Goal: Task Accomplishment & Management: Use online tool/utility

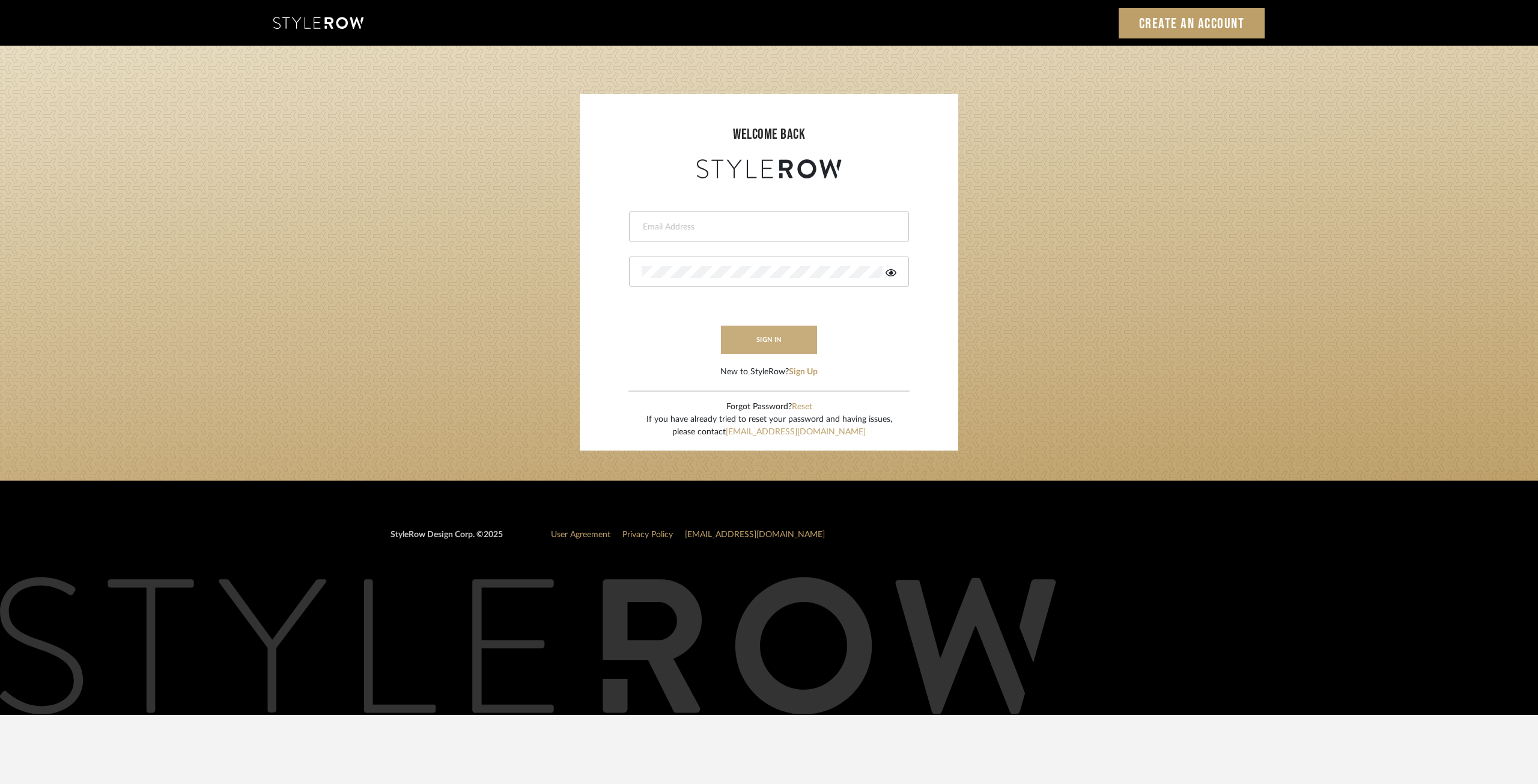
type input "ksears@morgantewilson.com"
click at [751, 343] on button "sign in" at bounding box center [769, 339] width 96 height 28
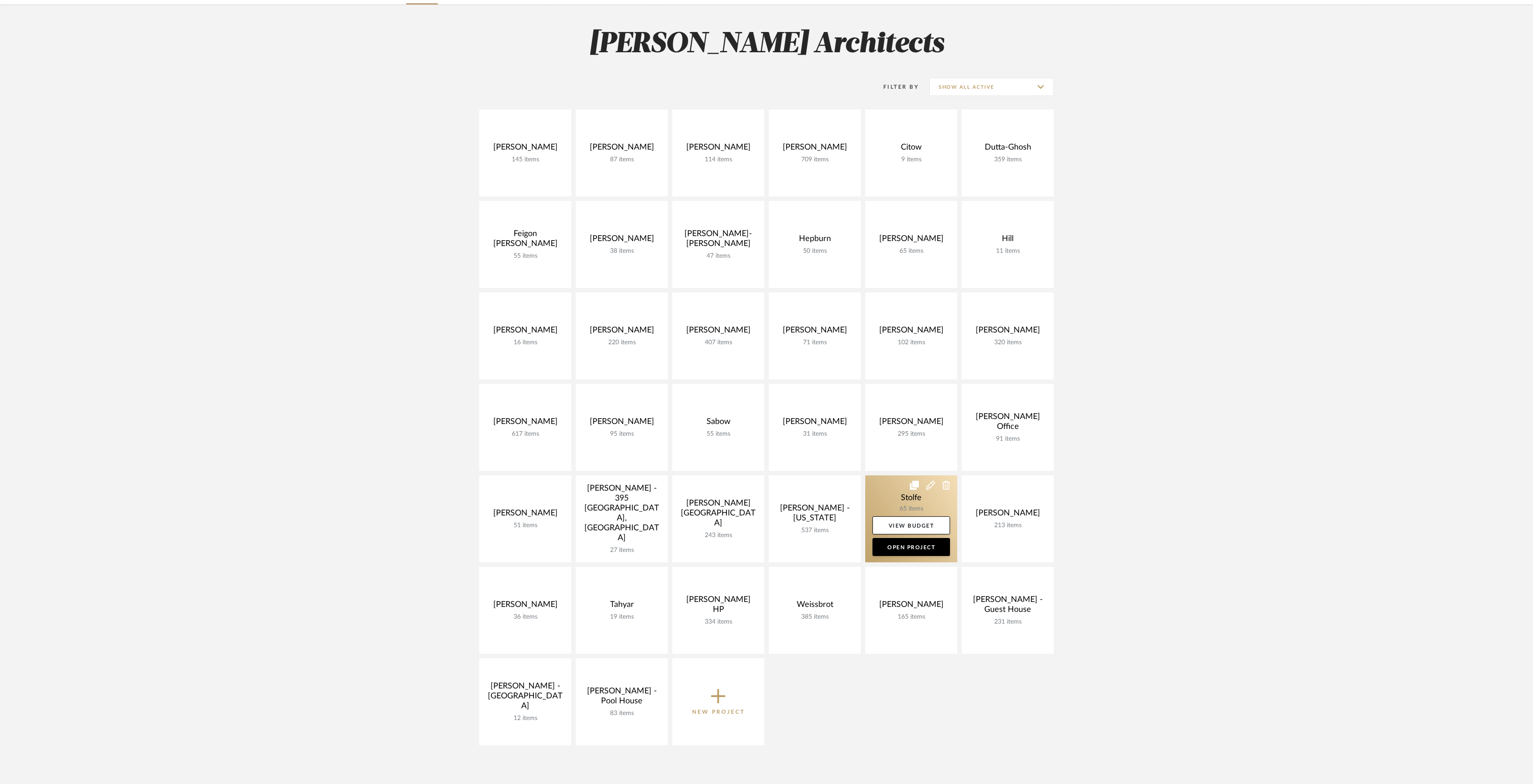
scroll to position [120, 0]
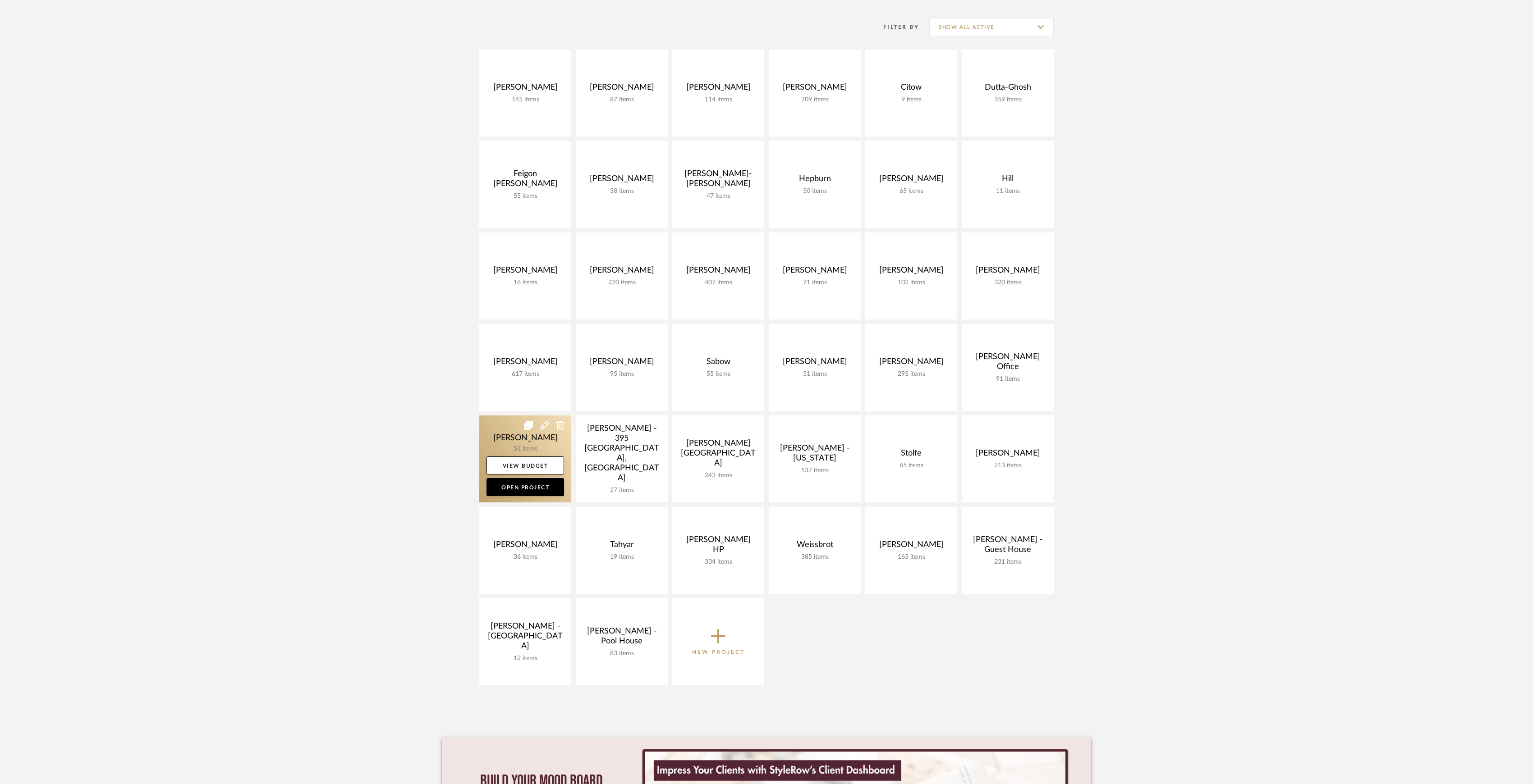
click at [504, 426] on link at bounding box center [525, 459] width 92 height 87
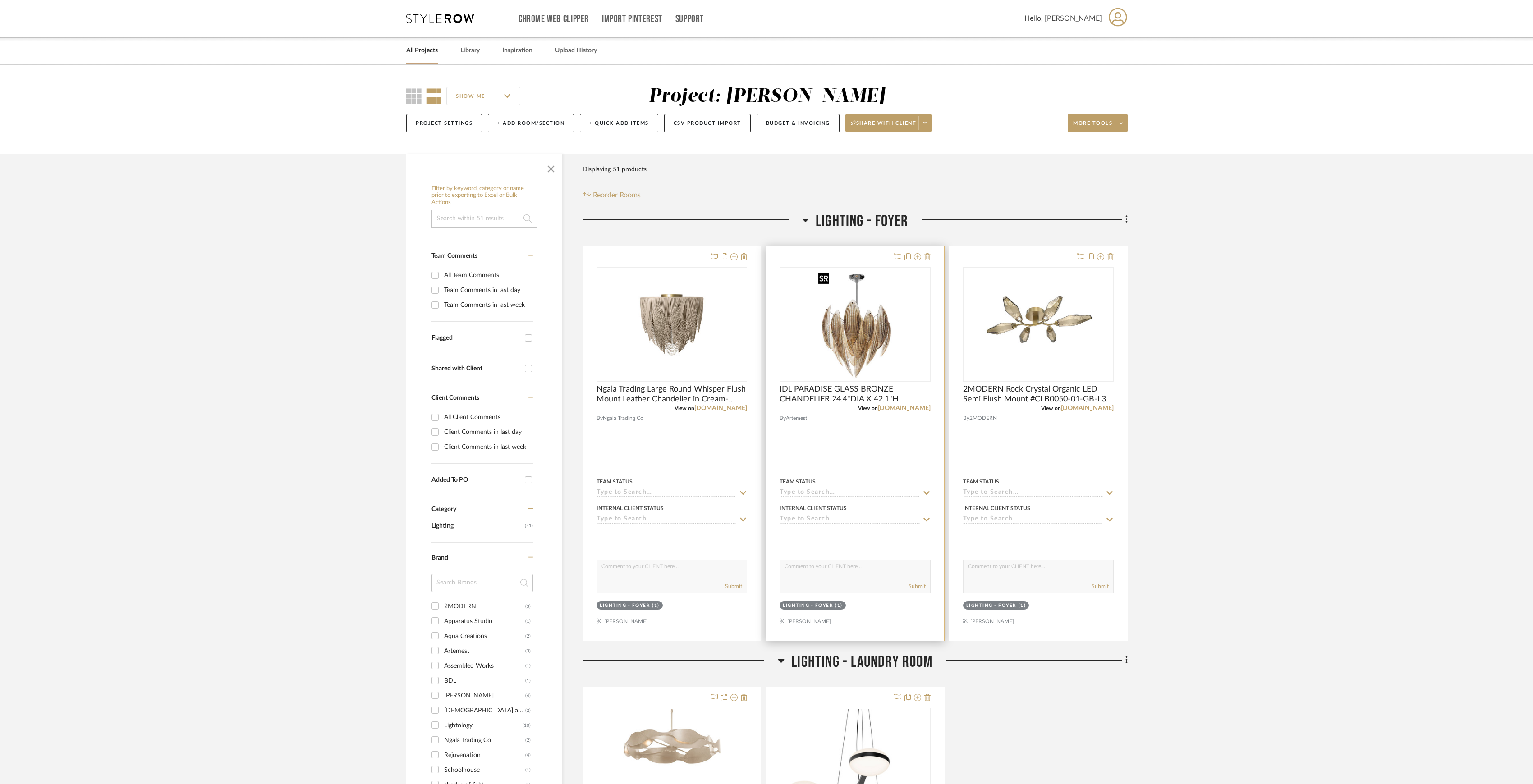
scroll to position [60, 0]
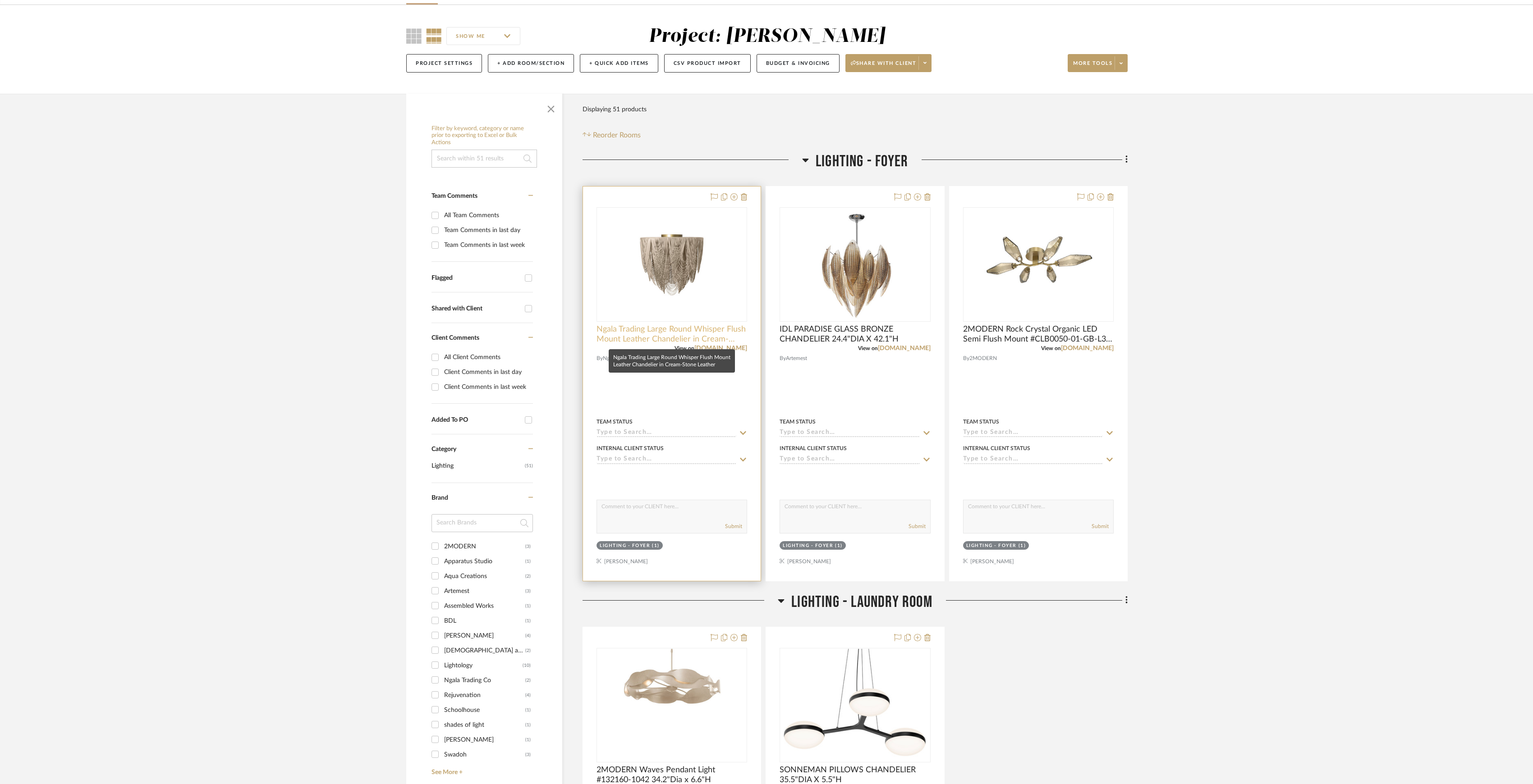
click at [652, 343] on span "Ngala Trading Large Round Whisper Flush Mount Leather Chandelier in Cream-Stone…" at bounding box center [672, 334] width 151 height 20
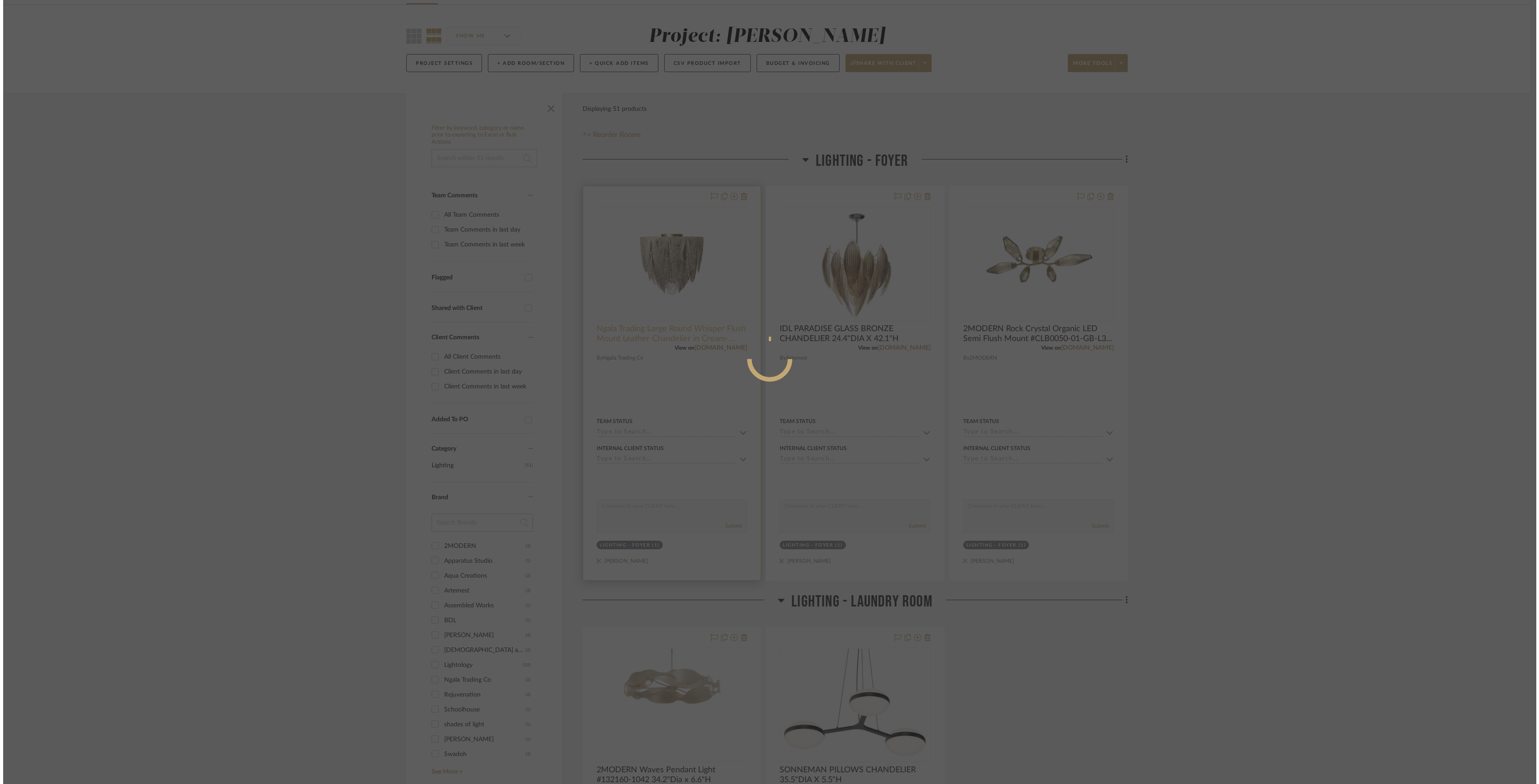
scroll to position [0, 0]
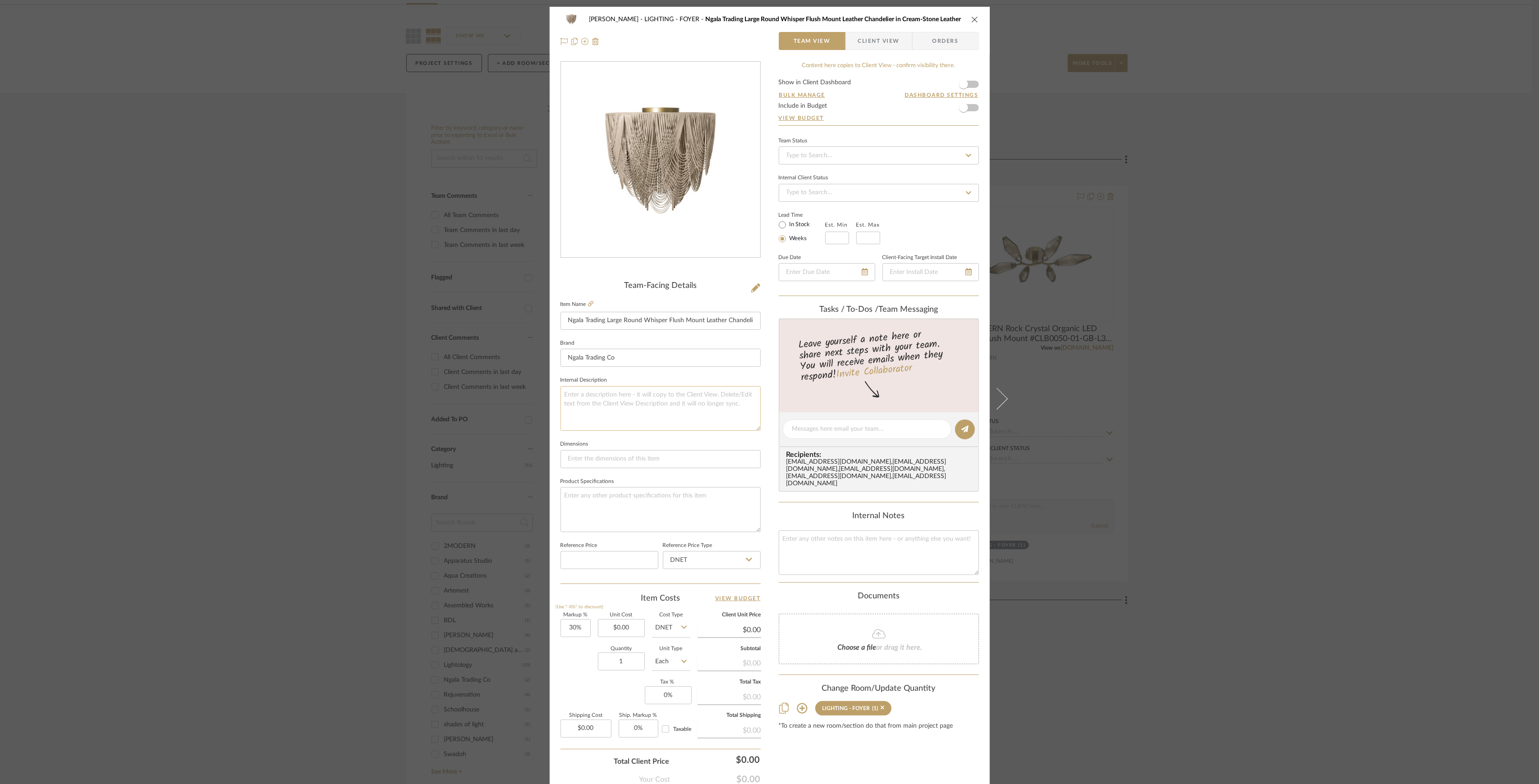
click at [643, 410] on textarea at bounding box center [660, 408] width 200 height 45
click at [1203, 316] on div "Shapiro LIGHTING - FOYER Ngala Trading Large Round Whisper Flush Mount Leather …" at bounding box center [770, 392] width 1539 height 784
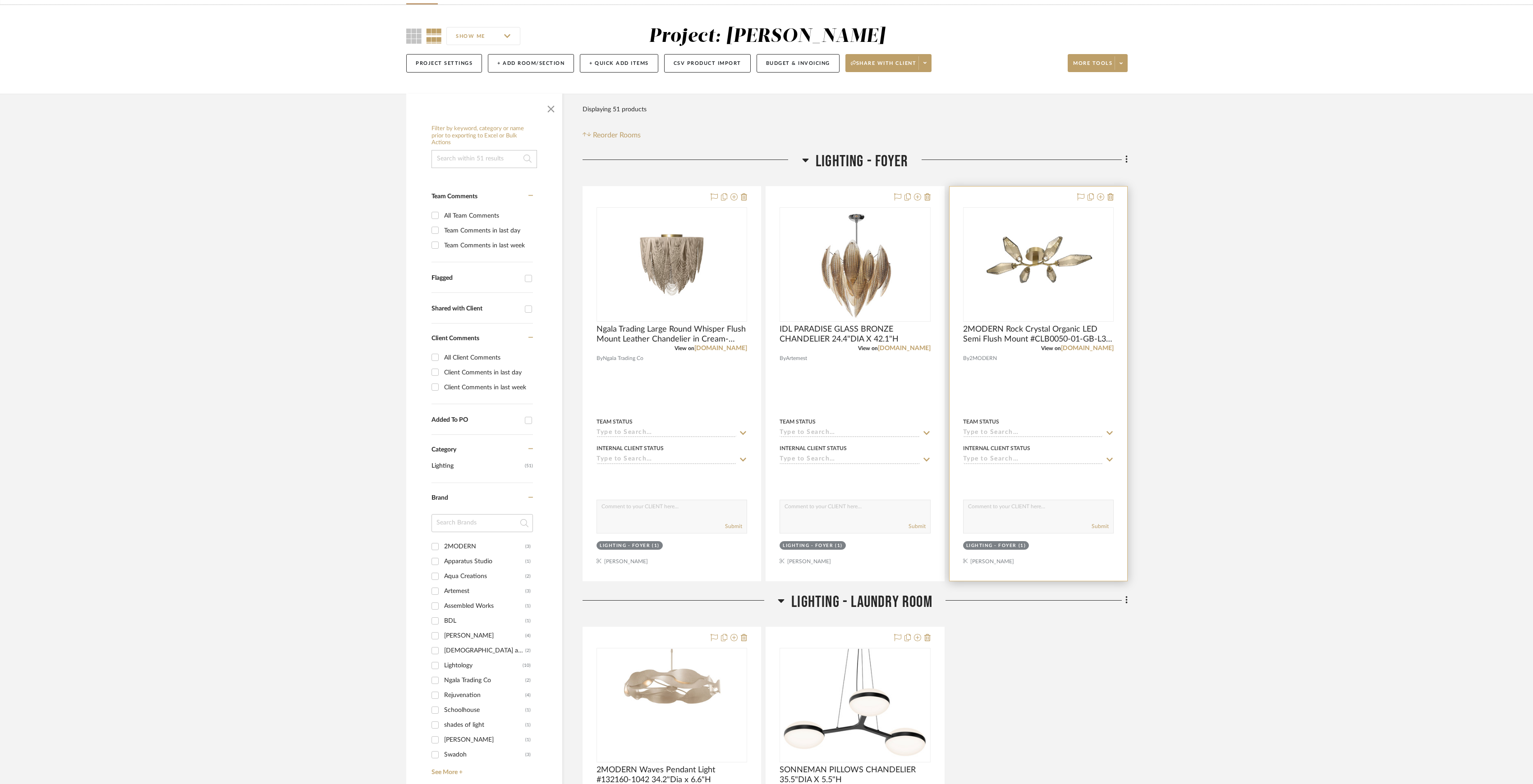
scroll to position [240, 0]
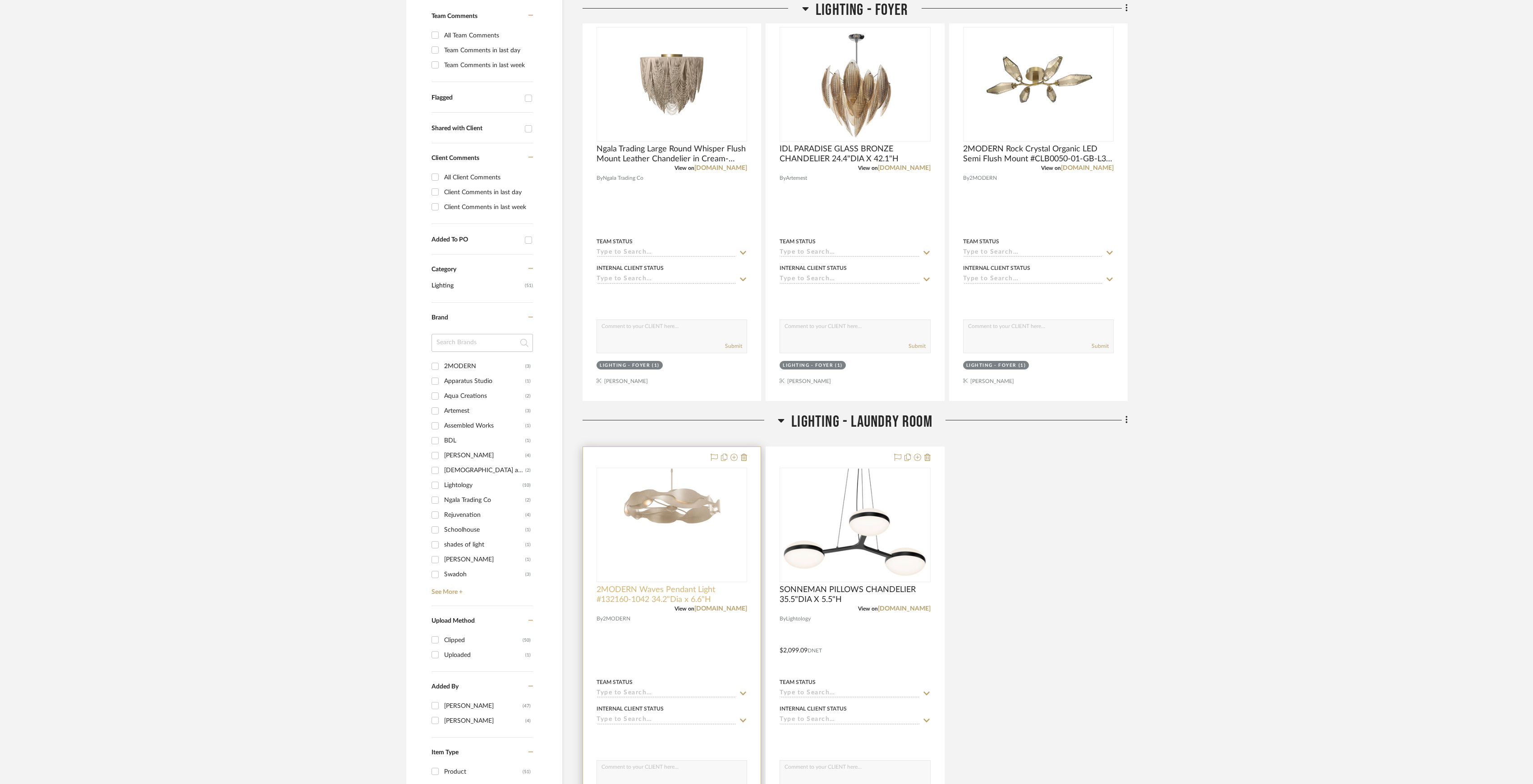
click at [641, 599] on span "2MODERN Waves Pendant Light #132160-1042 34.2"Dia x 6.6"H" at bounding box center [672, 595] width 151 height 20
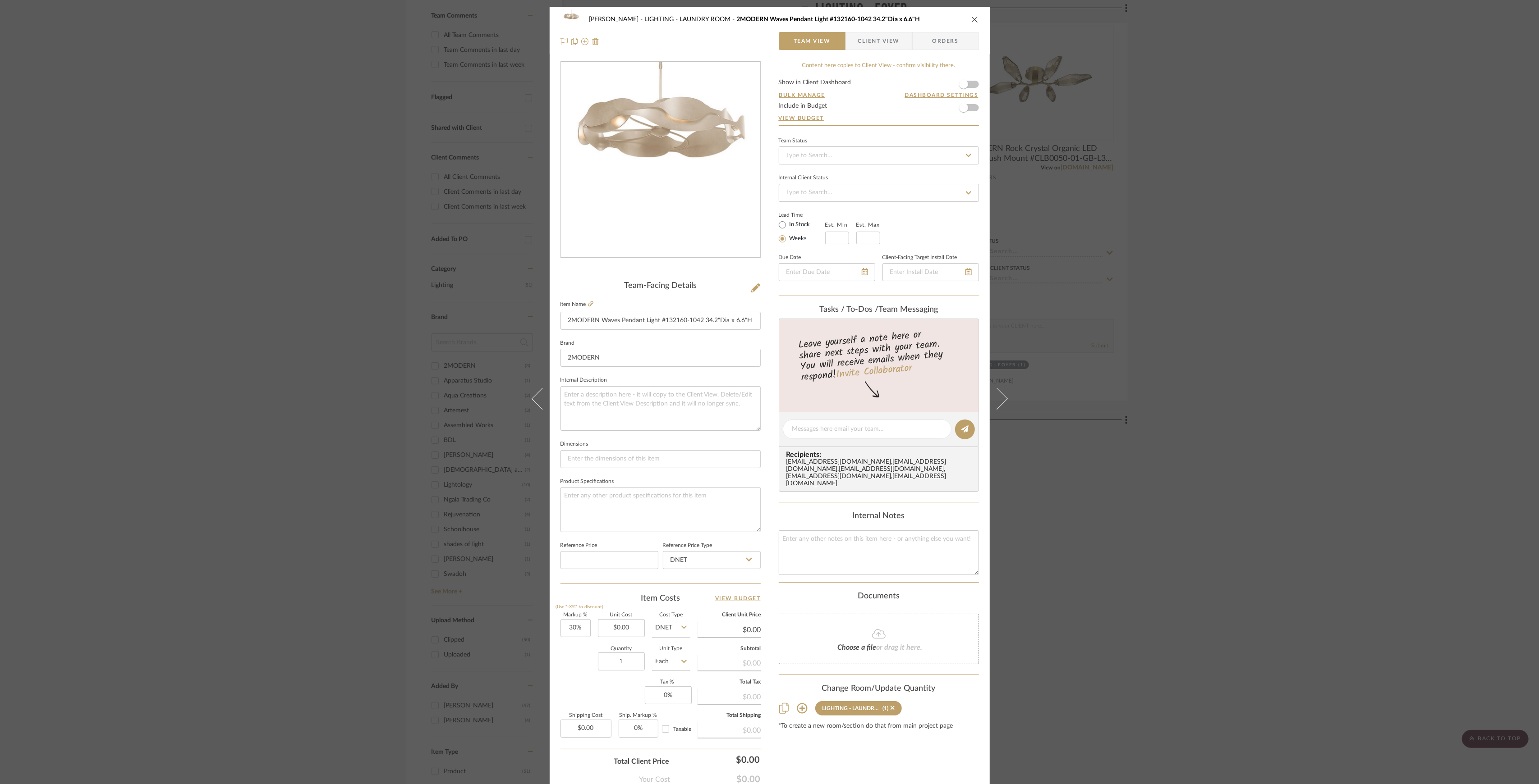
scroll to position [57, 0]
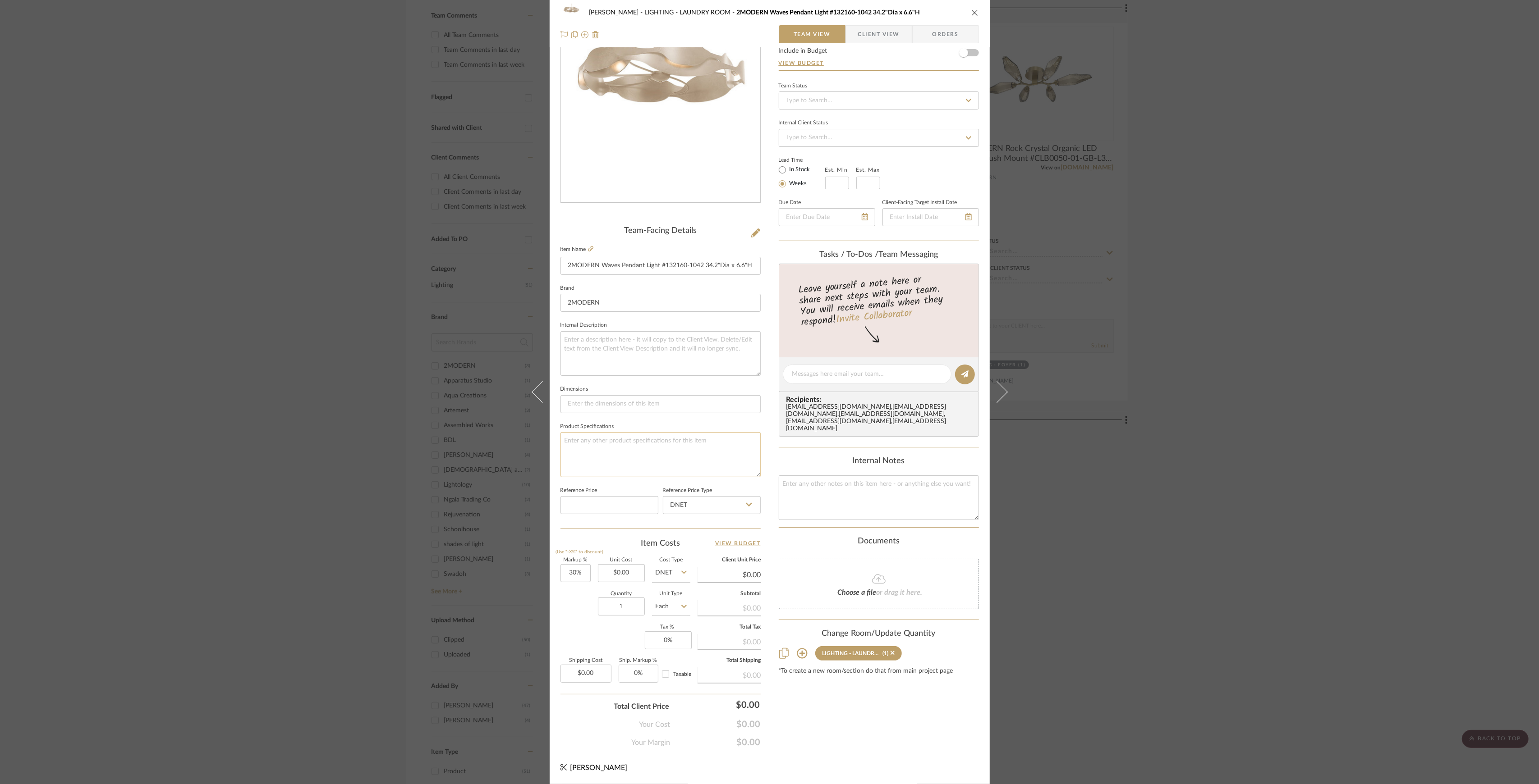
click at [624, 451] on textarea at bounding box center [660, 454] width 200 height 45
click at [603, 353] on textarea at bounding box center [660, 353] width 200 height 45
type textarea "$2,198.24"
drag, startPoint x: 1285, startPoint y: 316, endPoint x: 1284, endPoint y: 321, distance: 5.1
click at [1284, 321] on div "Shapiro LIGHTING - LAUNDRY ROOM 2MODERN Waves Pendant Light #132160-1042 34.2"D…" at bounding box center [770, 392] width 1539 height 784
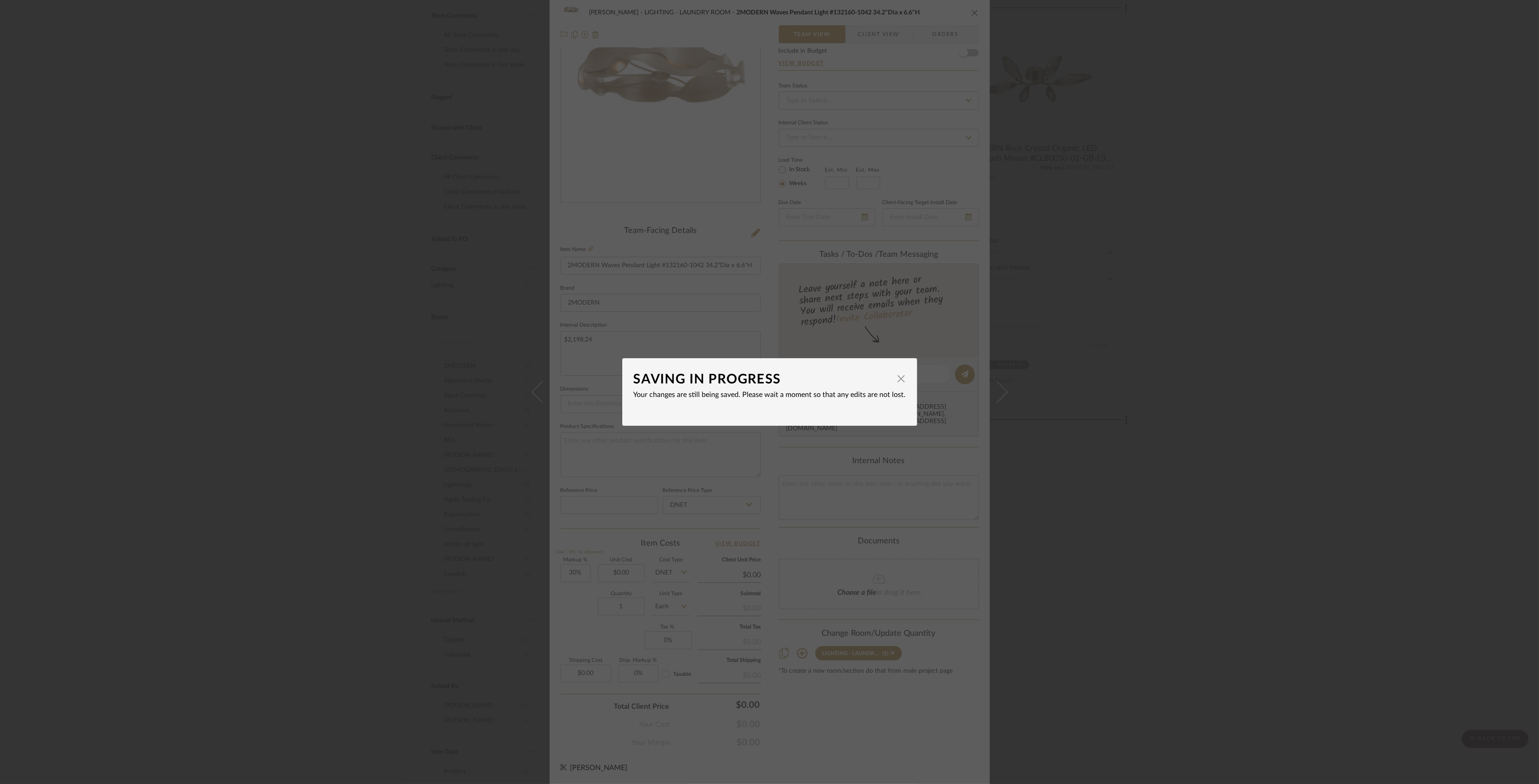
click at [1092, 370] on div "SAVING IN PROGRESS × Your changes are still being saved. Please wait a moment s…" at bounding box center [770, 392] width 1539 height 784
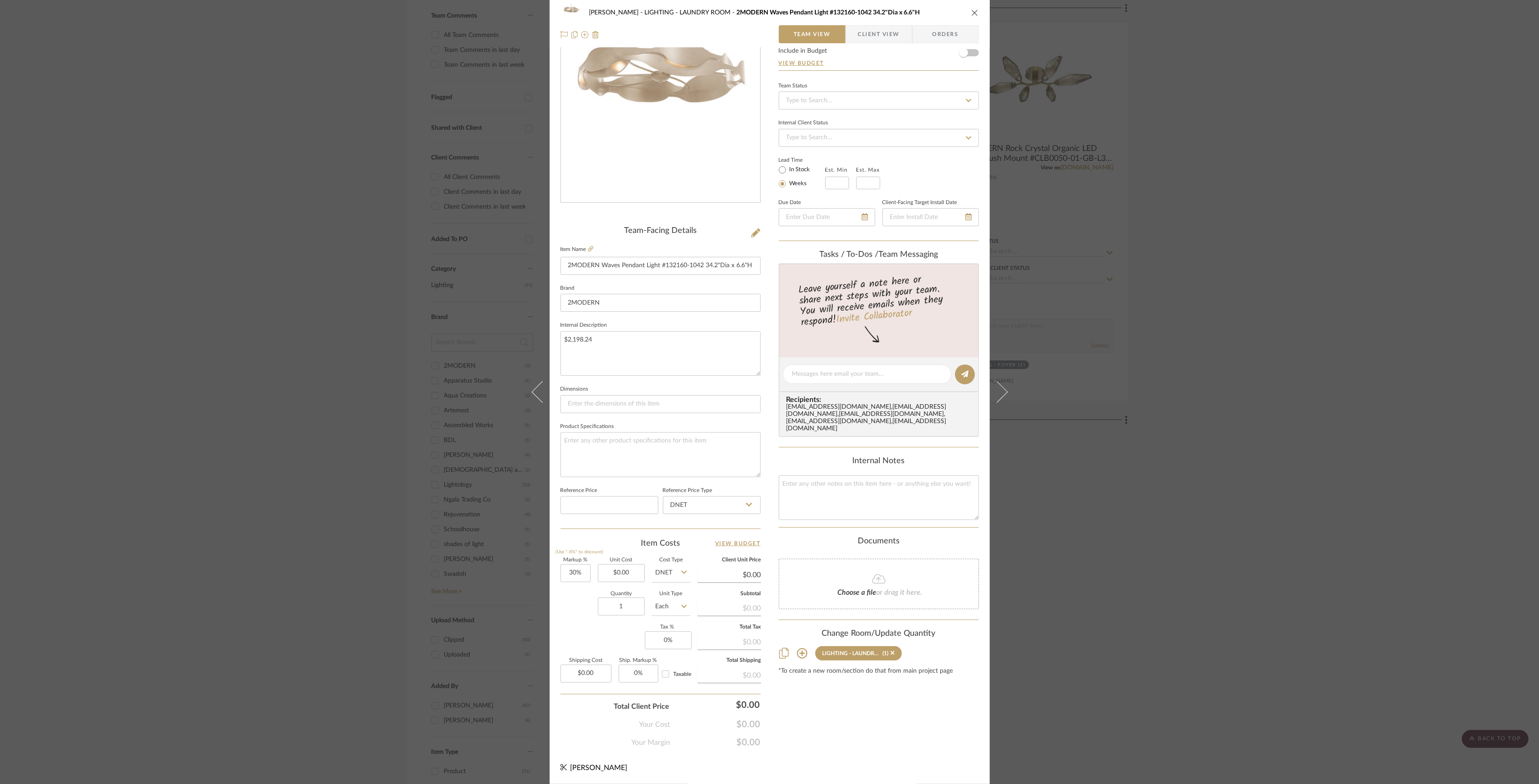
click at [1249, 339] on div "Shapiro LIGHTING - LAUNDRY ROOM 2MODERN Waves Pendant Light #132160-1042 34.2"D…" at bounding box center [770, 392] width 1539 height 784
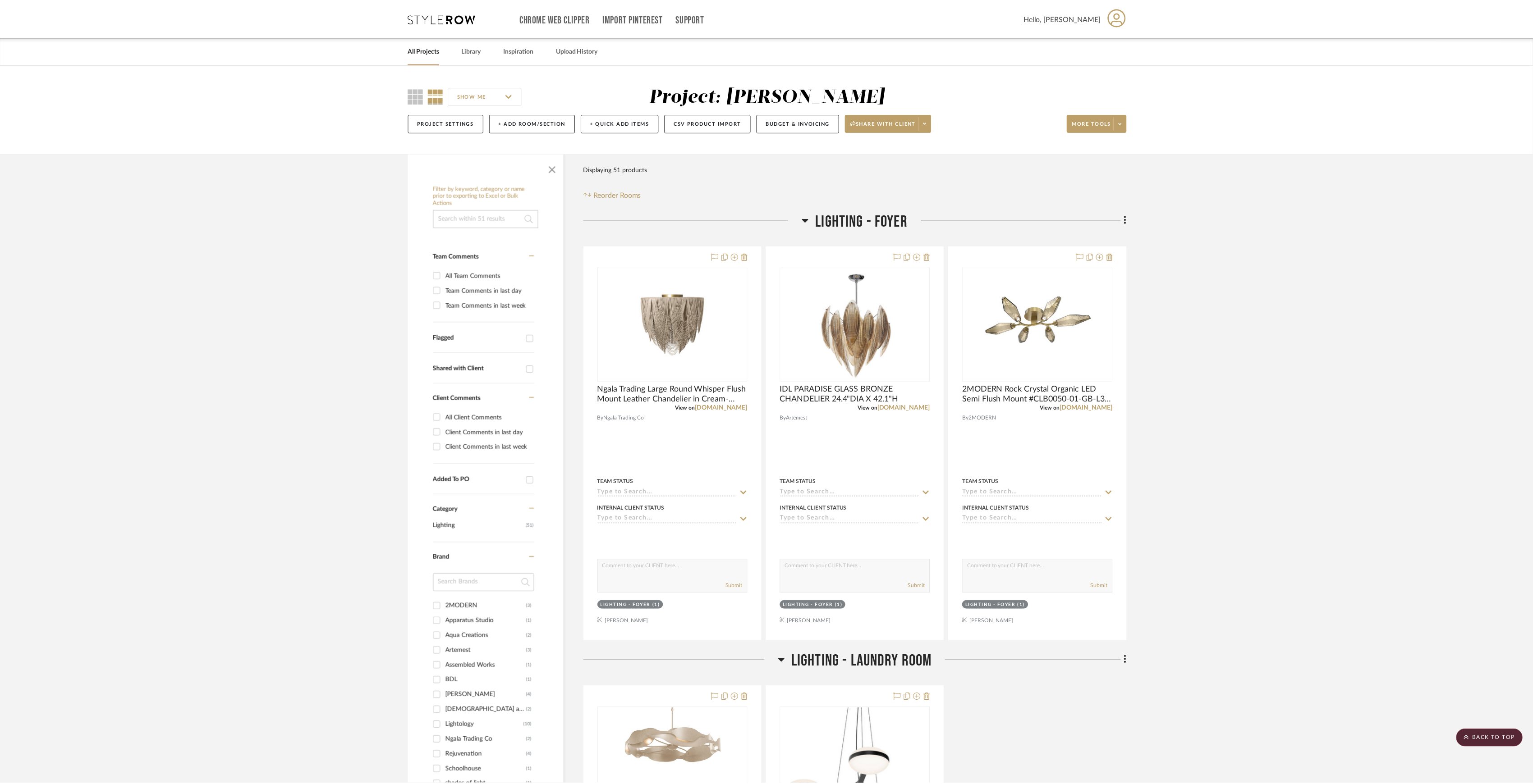
scroll to position [240, 0]
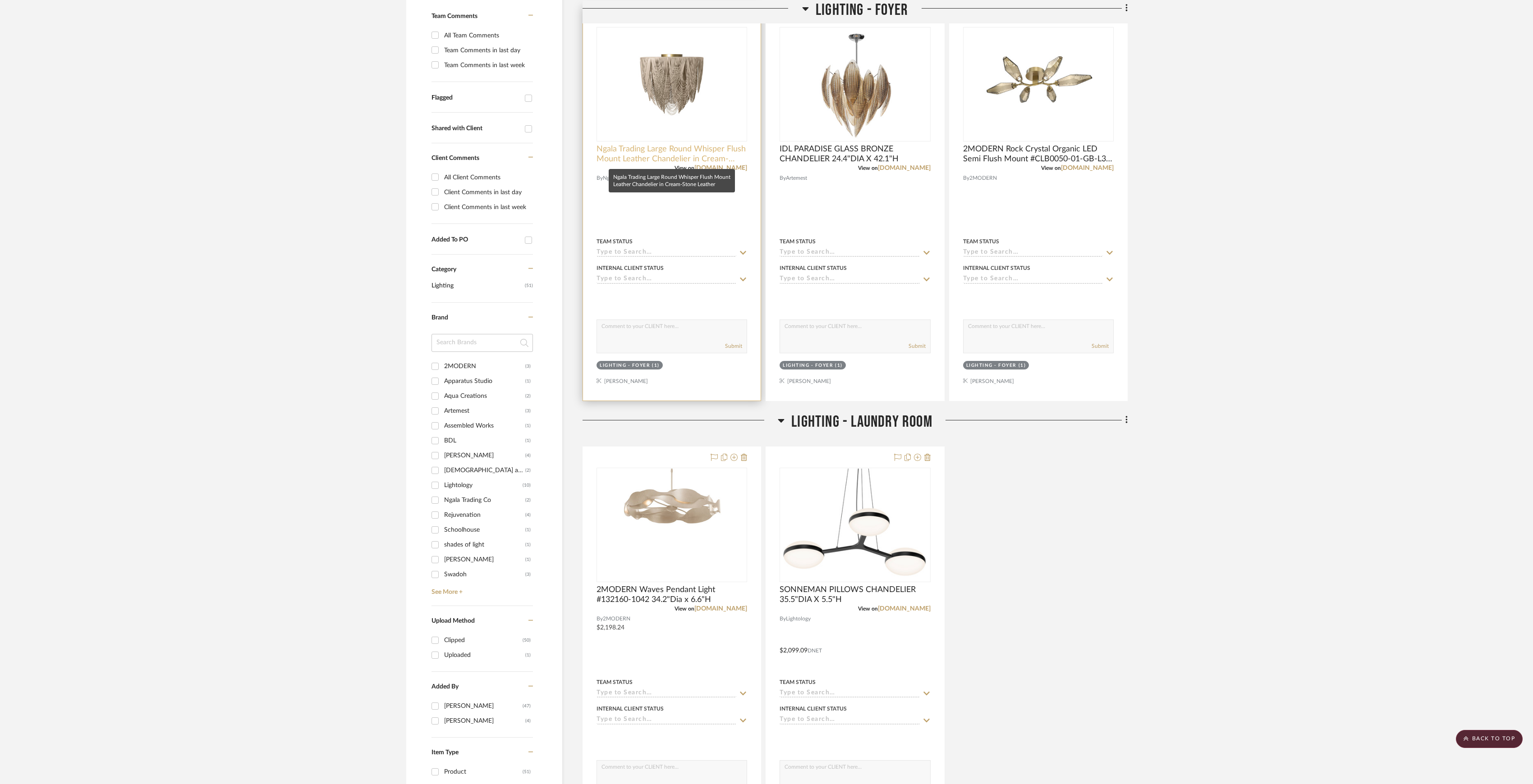
click at [686, 157] on span "Ngala Trading Large Round Whisper Flush Mount Leather Chandelier in Cream-Stone…" at bounding box center [672, 154] width 151 height 20
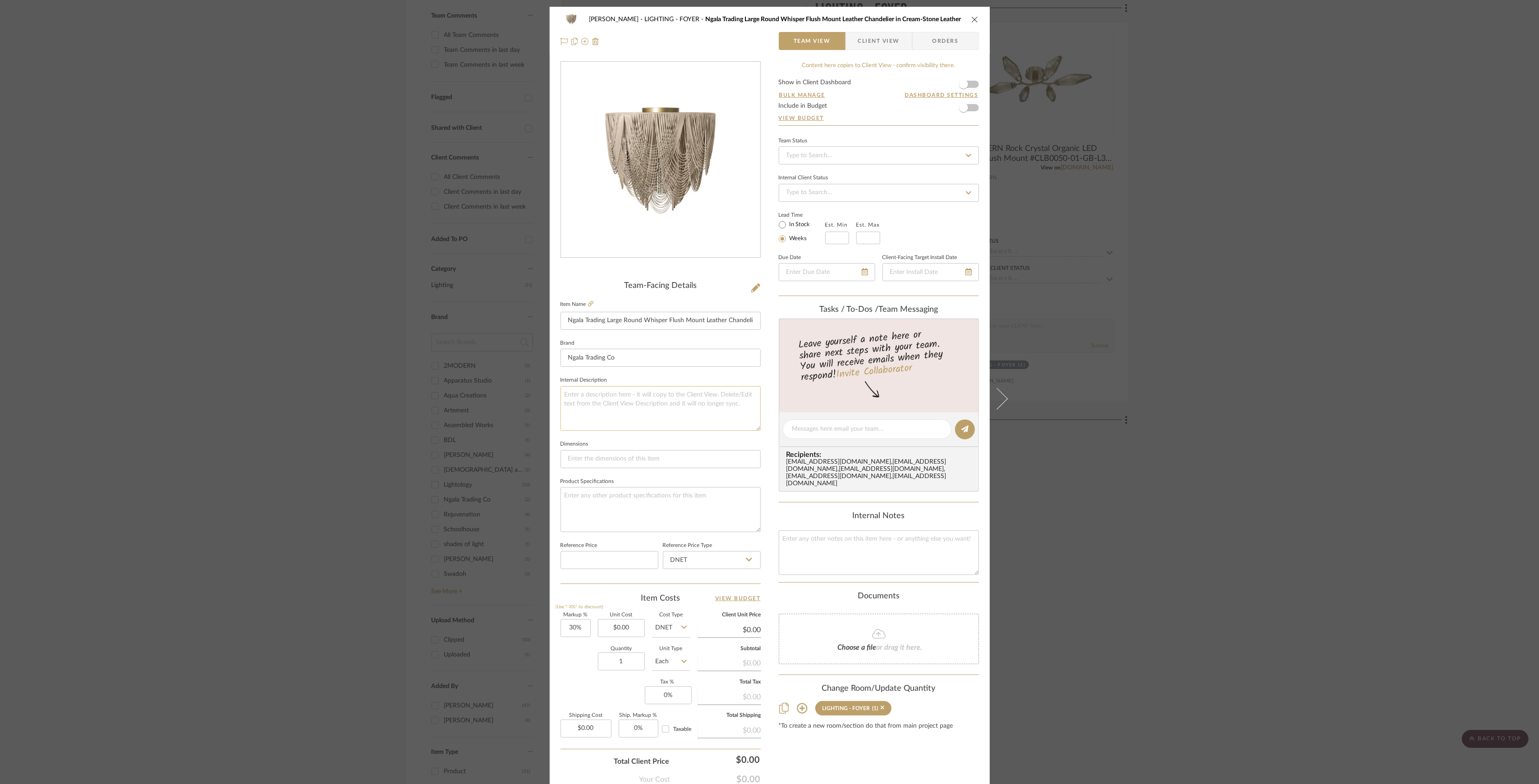
click at [648, 395] on textarea at bounding box center [660, 408] width 200 height 45
type textarea "$3,715.00"
click at [1207, 391] on div "Shapiro LIGHTING - FOYER Ngala Trading Large Round Whisper Flush Mount Leather …" at bounding box center [770, 392] width 1539 height 784
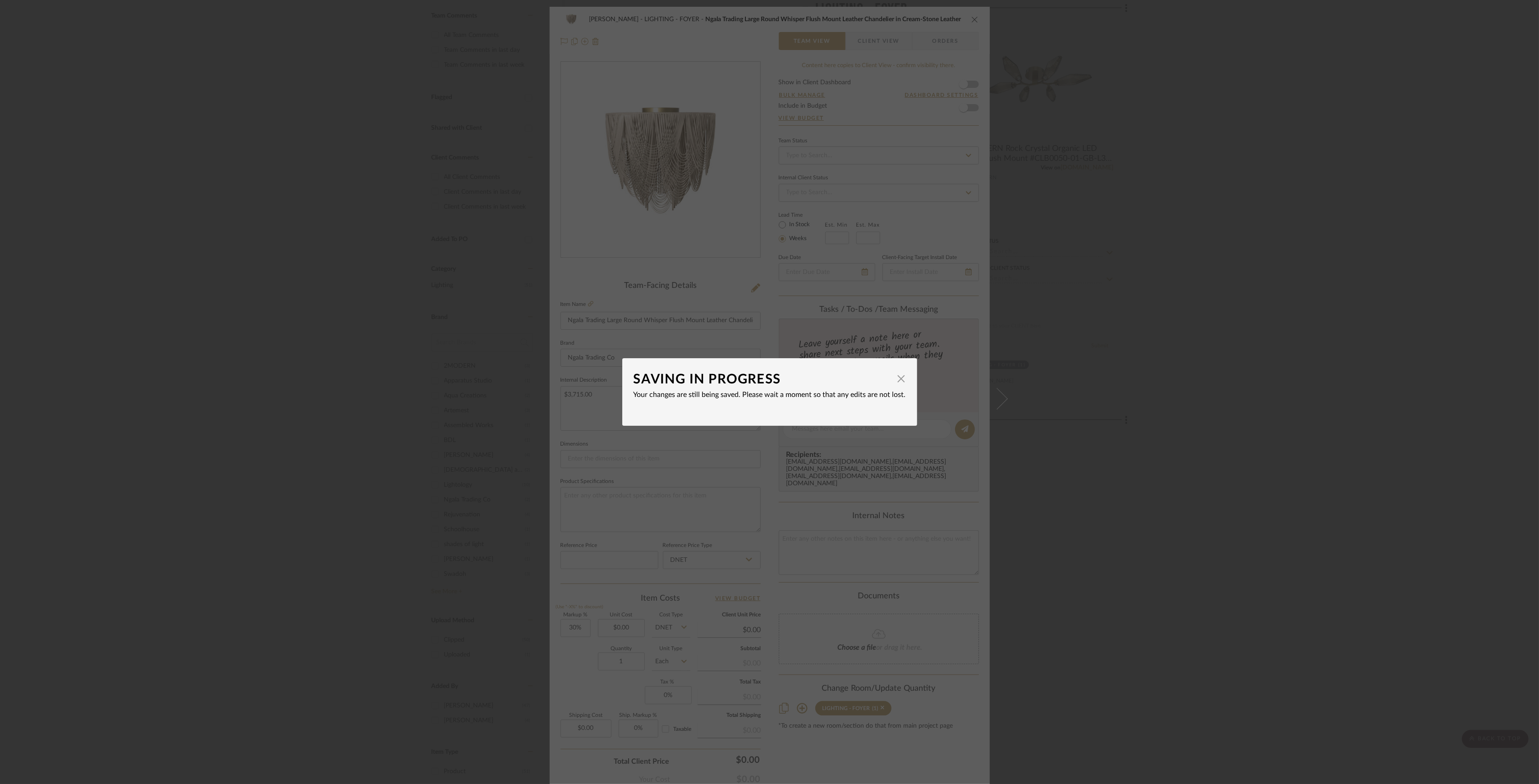
click at [1104, 362] on div "SAVING IN PROGRESS × Your changes are still being saved. Please wait a moment s…" at bounding box center [770, 392] width 1539 height 784
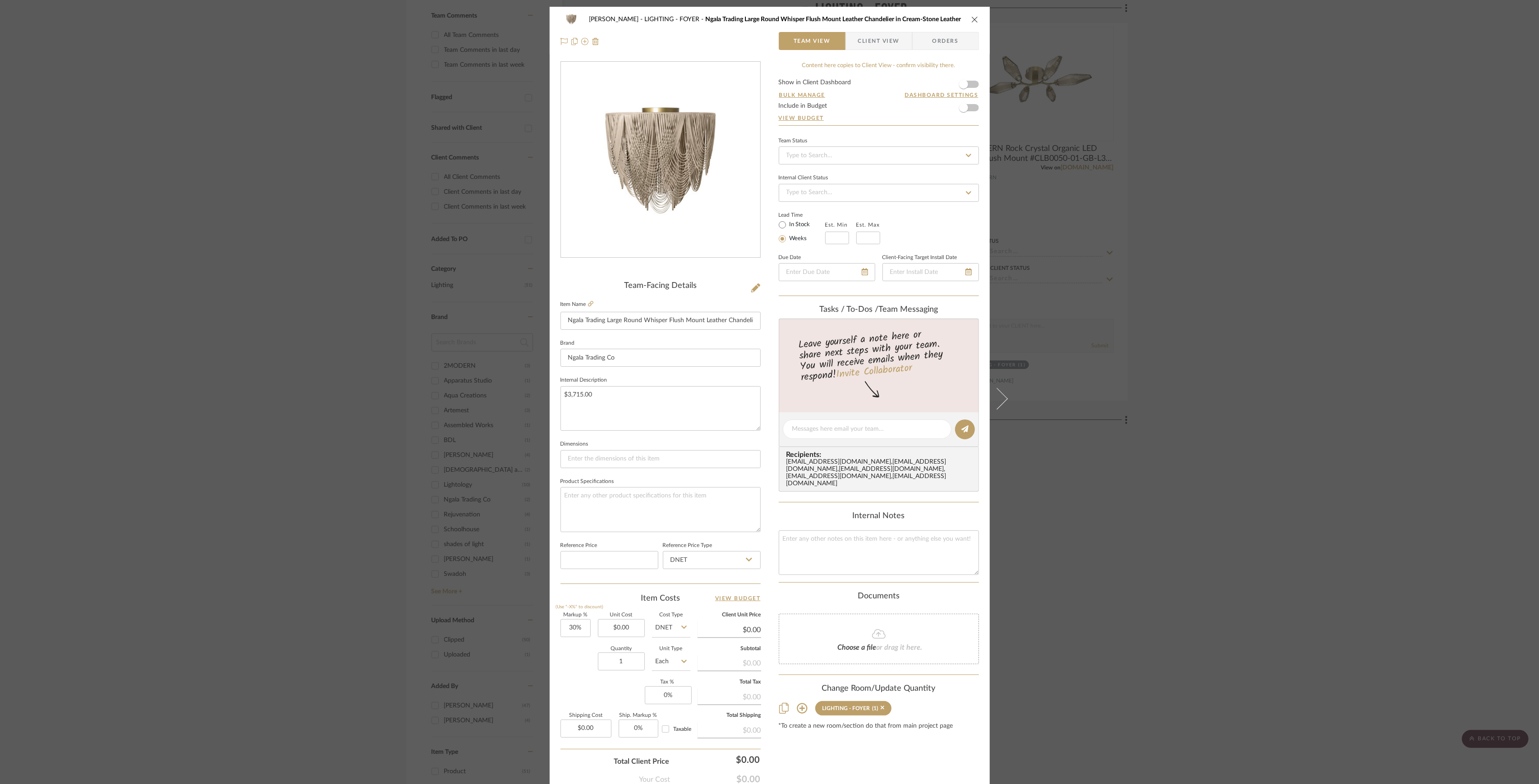
click at [1179, 356] on div "Shapiro LIGHTING - FOYER Ngala Trading Large Round Whisper Flush Mount Leather …" at bounding box center [770, 392] width 1539 height 784
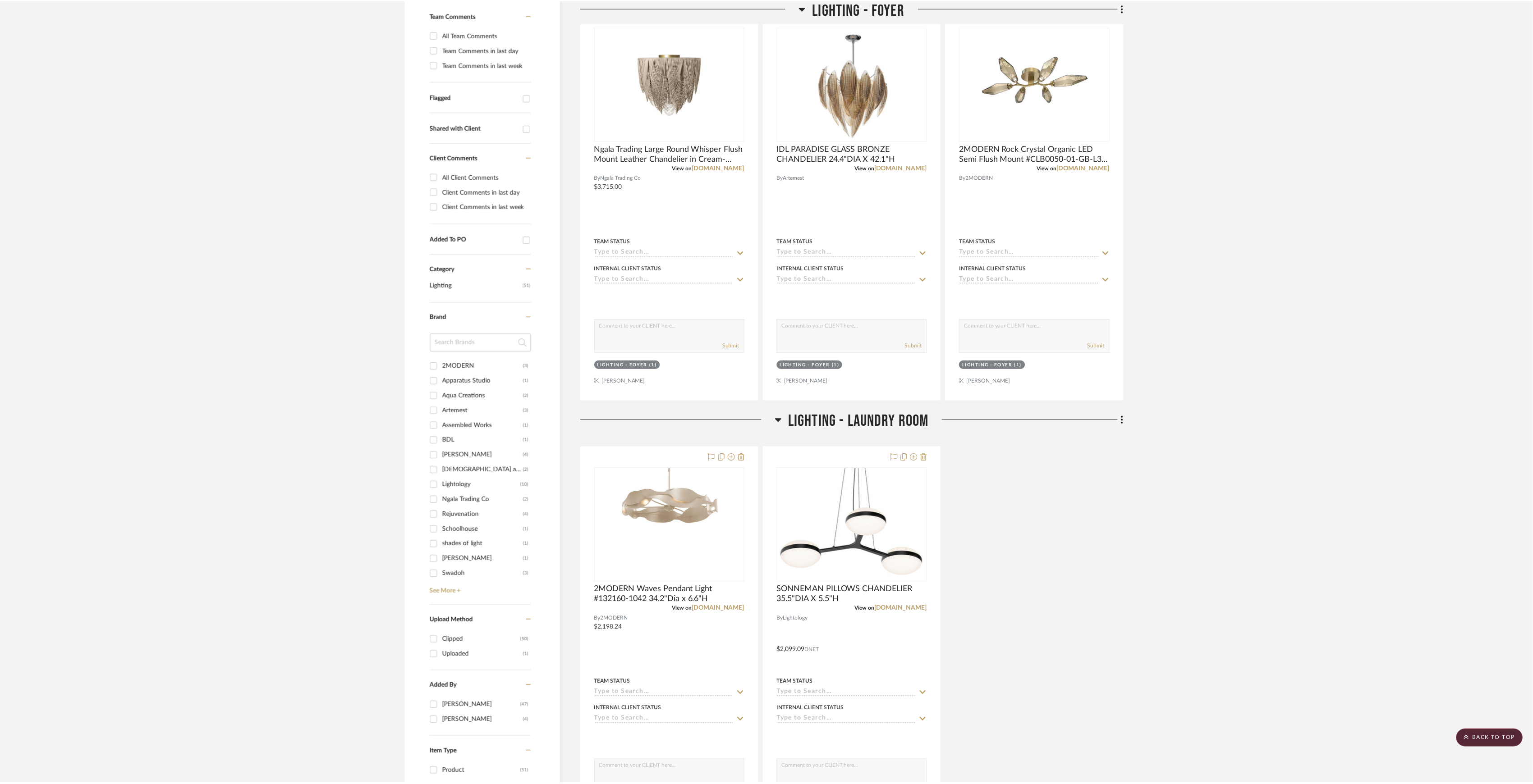
scroll to position [240, 0]
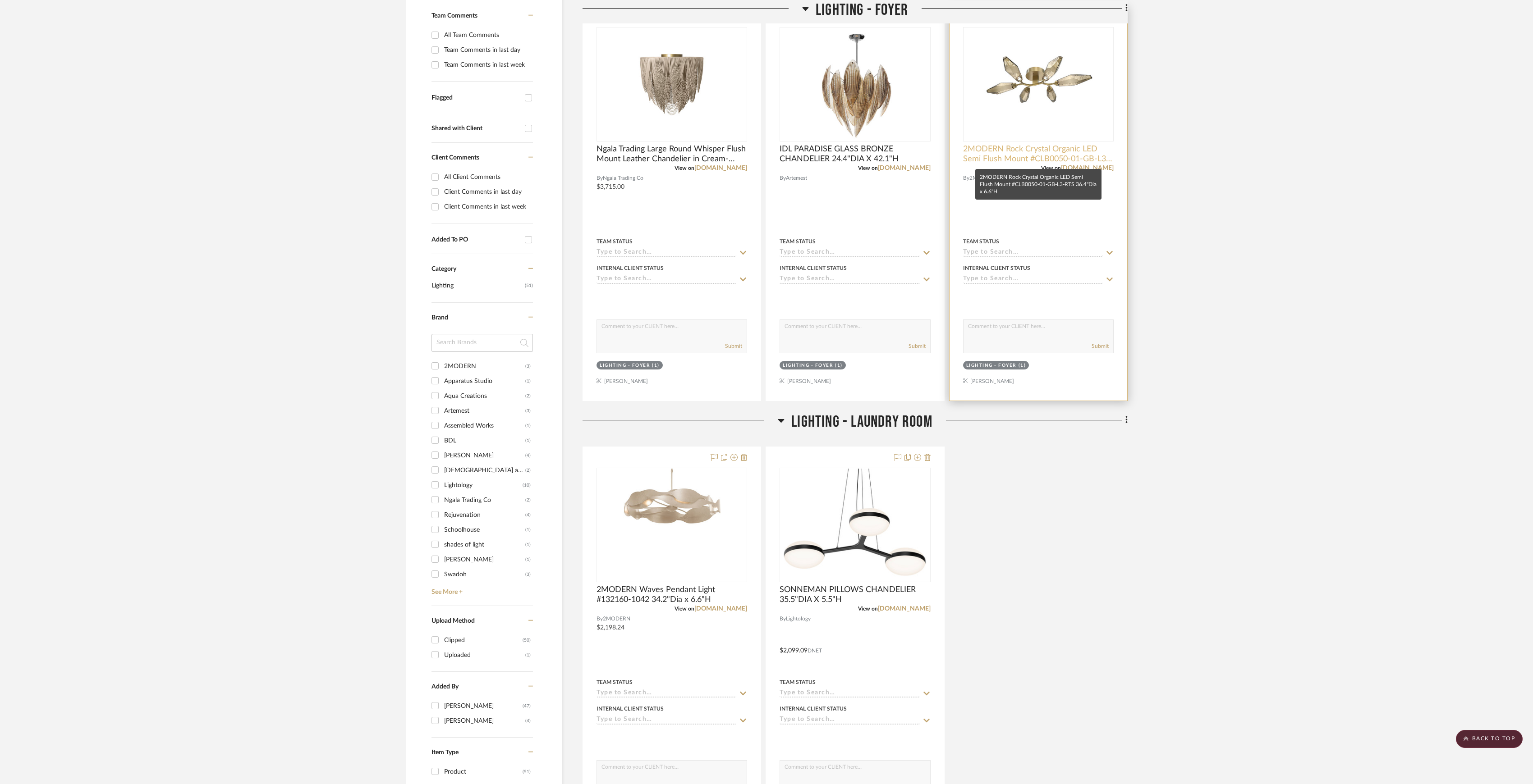
click at [1036, 163] on span "2MODERN Rock Crystal Organic LED Semi Flush Mount #CLB0050-01-GB-L3-RTS 36.4"Di…" at bounding box center [1038, 154] width 151 height 20
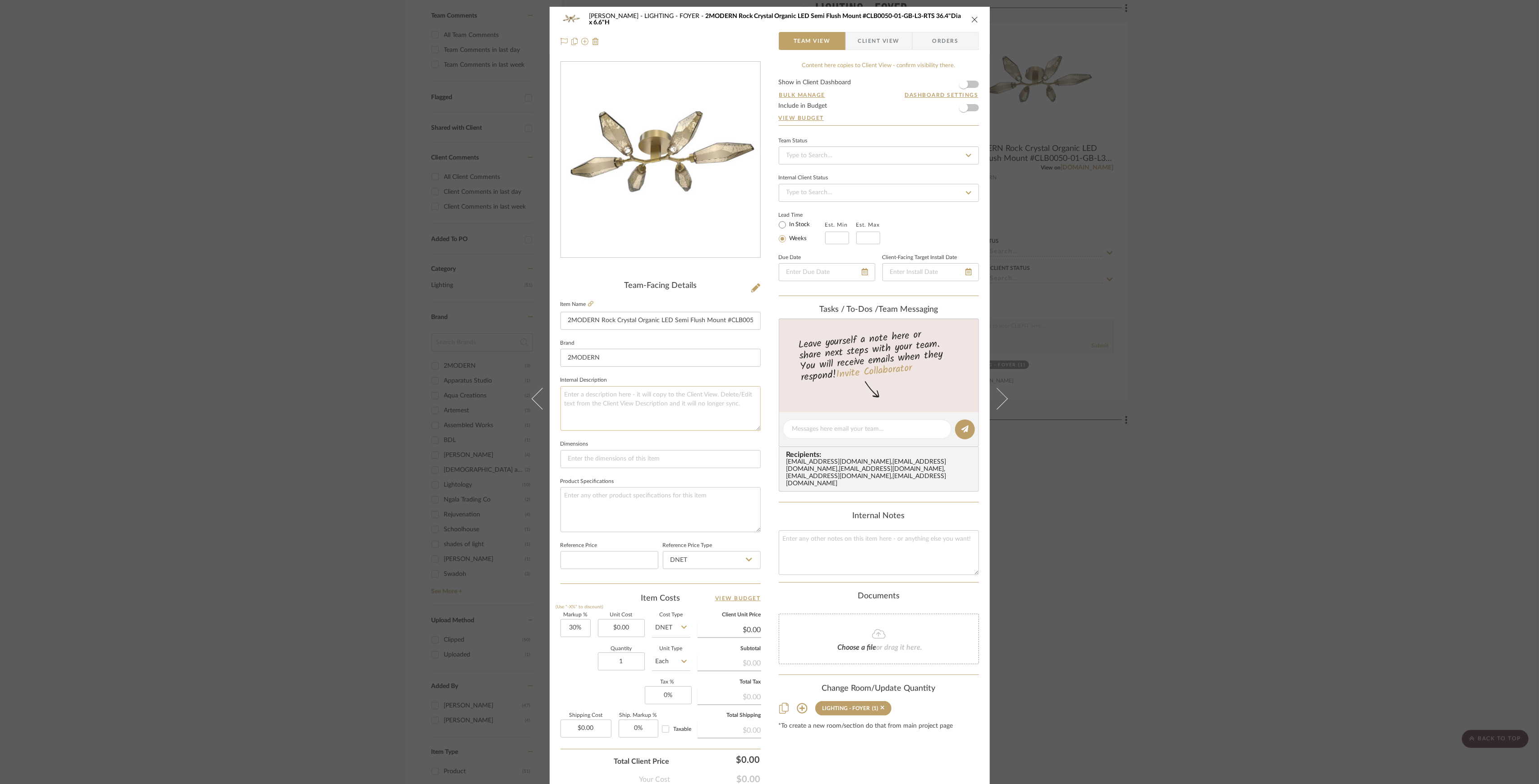
click at [644, 389] on textarea at bounding box center [660, 408] width 200 height 45
type textarea "$2,172.00"
click at [1171, 425] on div "Shapiro LIGHTING - FOYER 2MODERN Rock Crystal Organic LED Semi Flush Mount #CLB…" at bounding box center [770, 392] width 1539 height 784
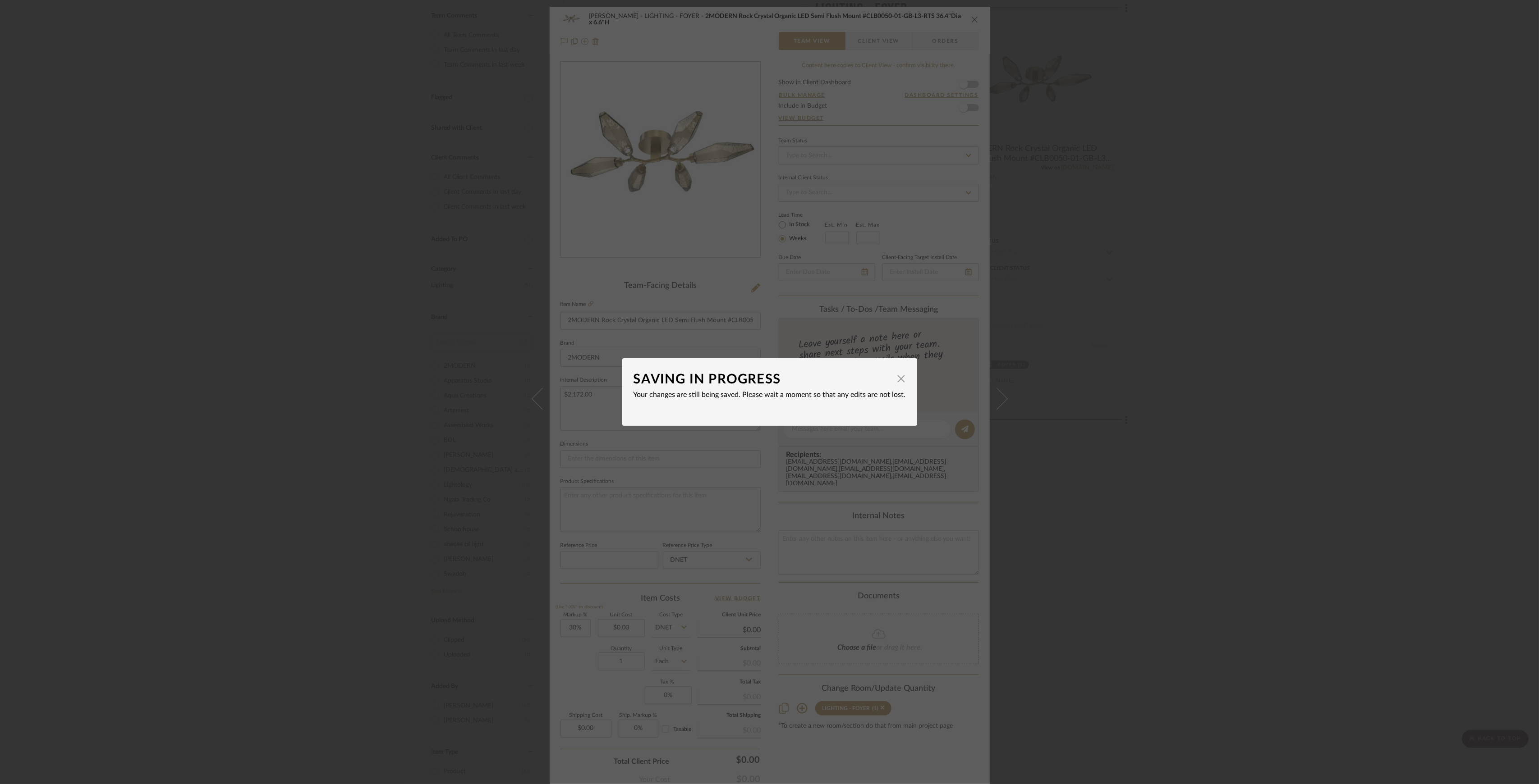
click at [1066, 301] on div "SAVING IN PROGRESS × Your changes are still being saved. Please wait a moment s…" at bounding box center [770, 392] width 1539 height 784
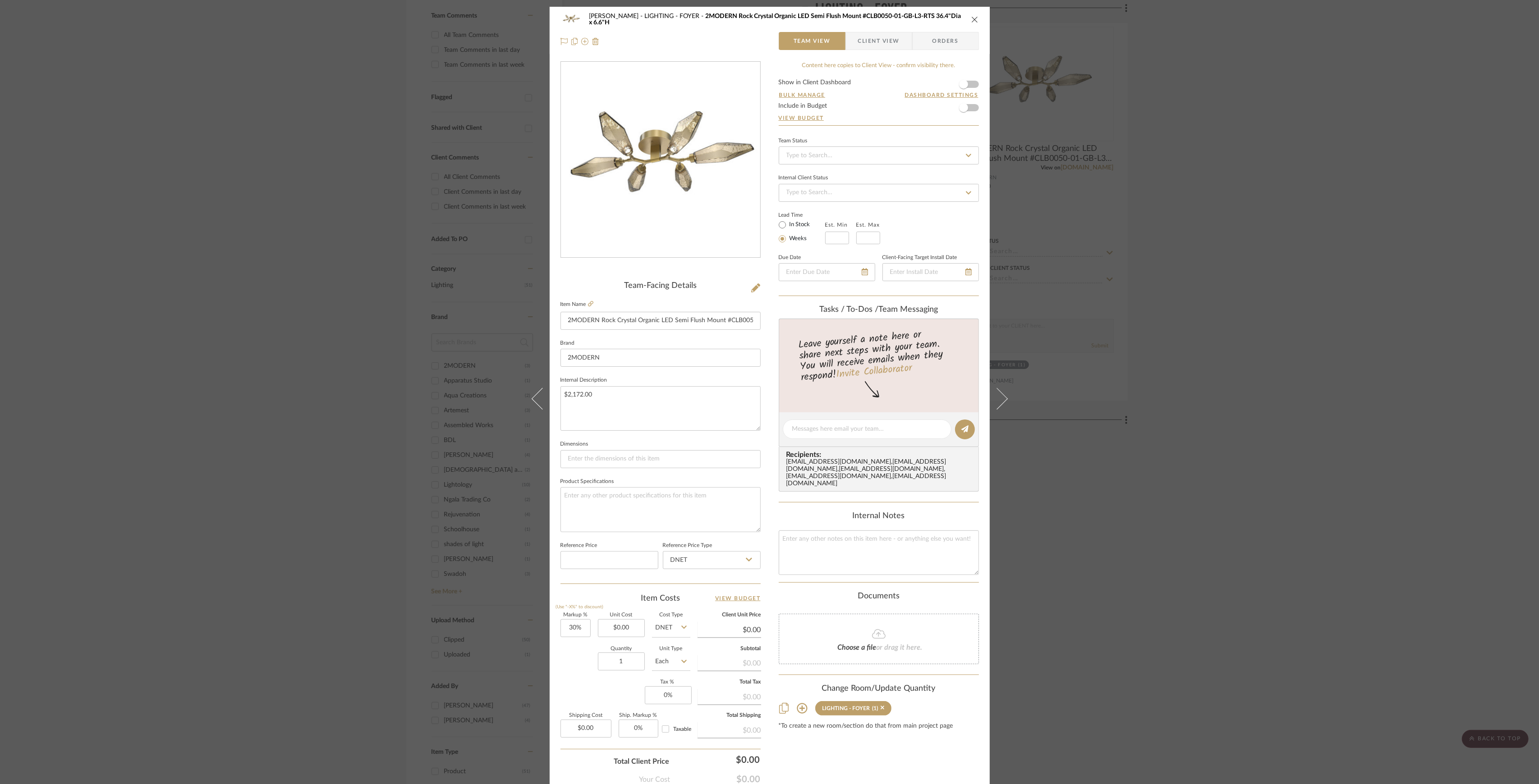
click at [1272, 450] on div "Shapiro LIGHTING - FOYER 2MODERN Rock Crystal Organic LED Semi Flush Mount #CLB…" at bounding box center [770, 392] width 1539 height 784
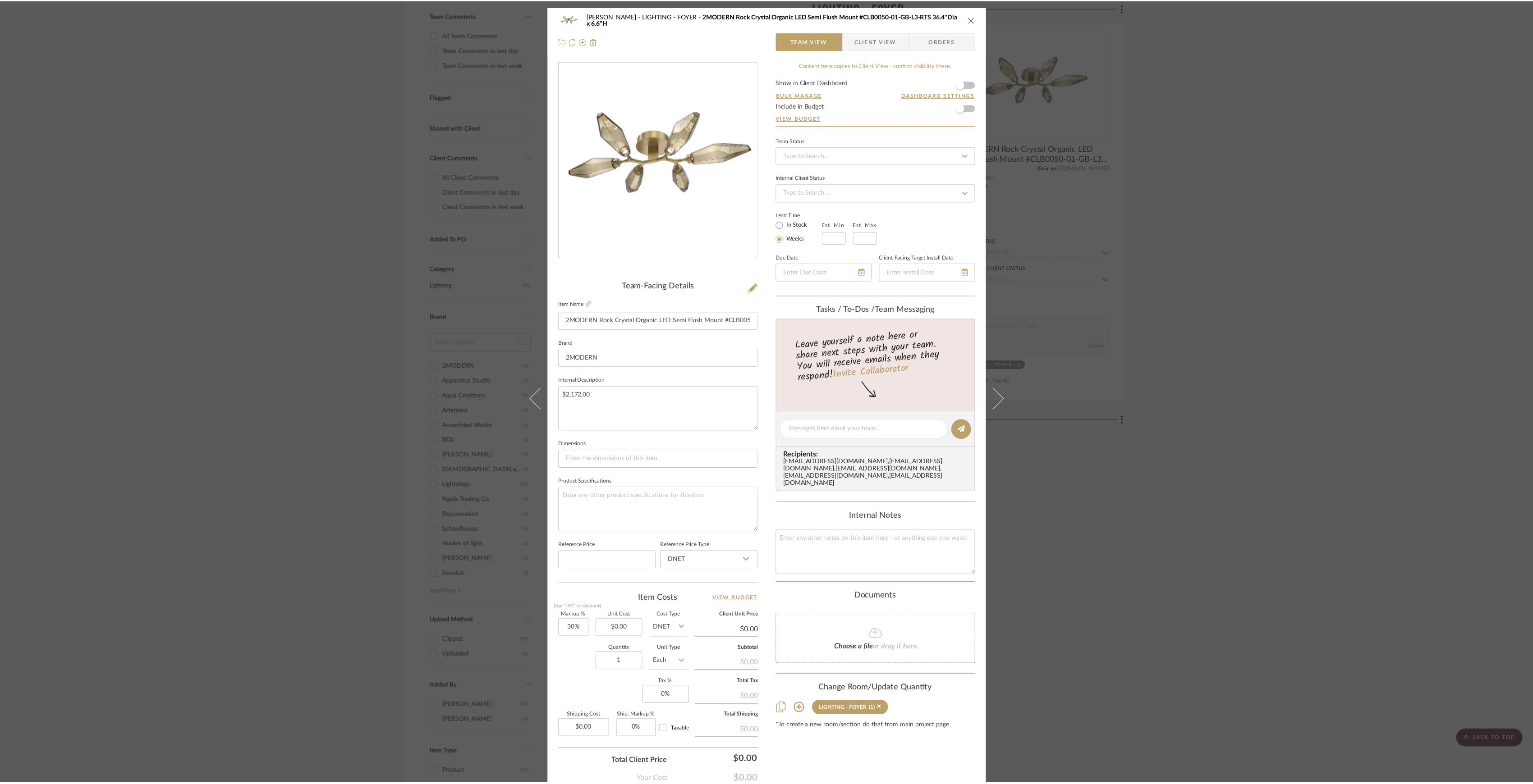
scroll to position [240, 0]
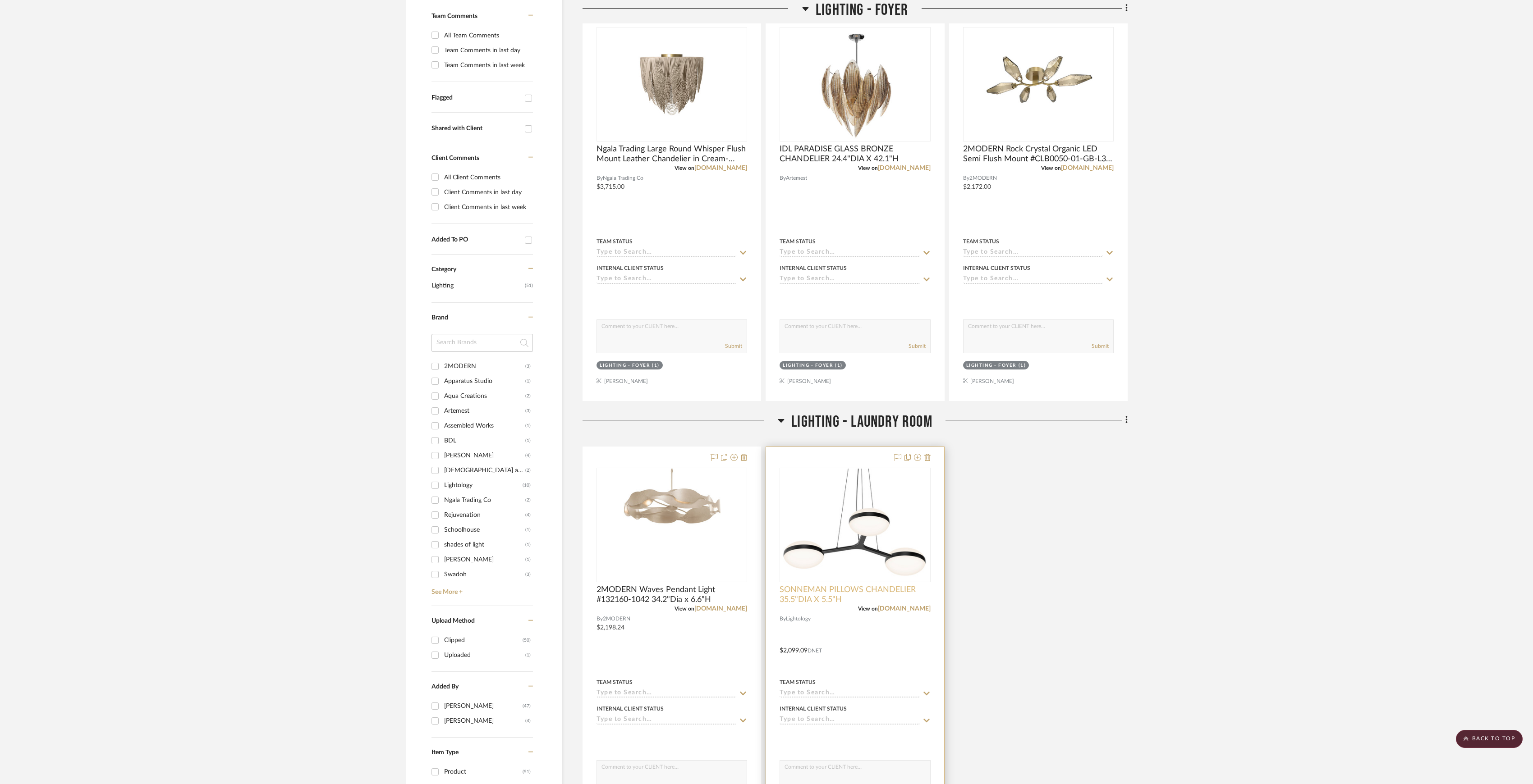
click at [876, 592] on span "SONNEMAN PILLOWS CHANDELIER 35.5"DIA X 5.5"H" at bounding box center [855, 595] width 151 height 20
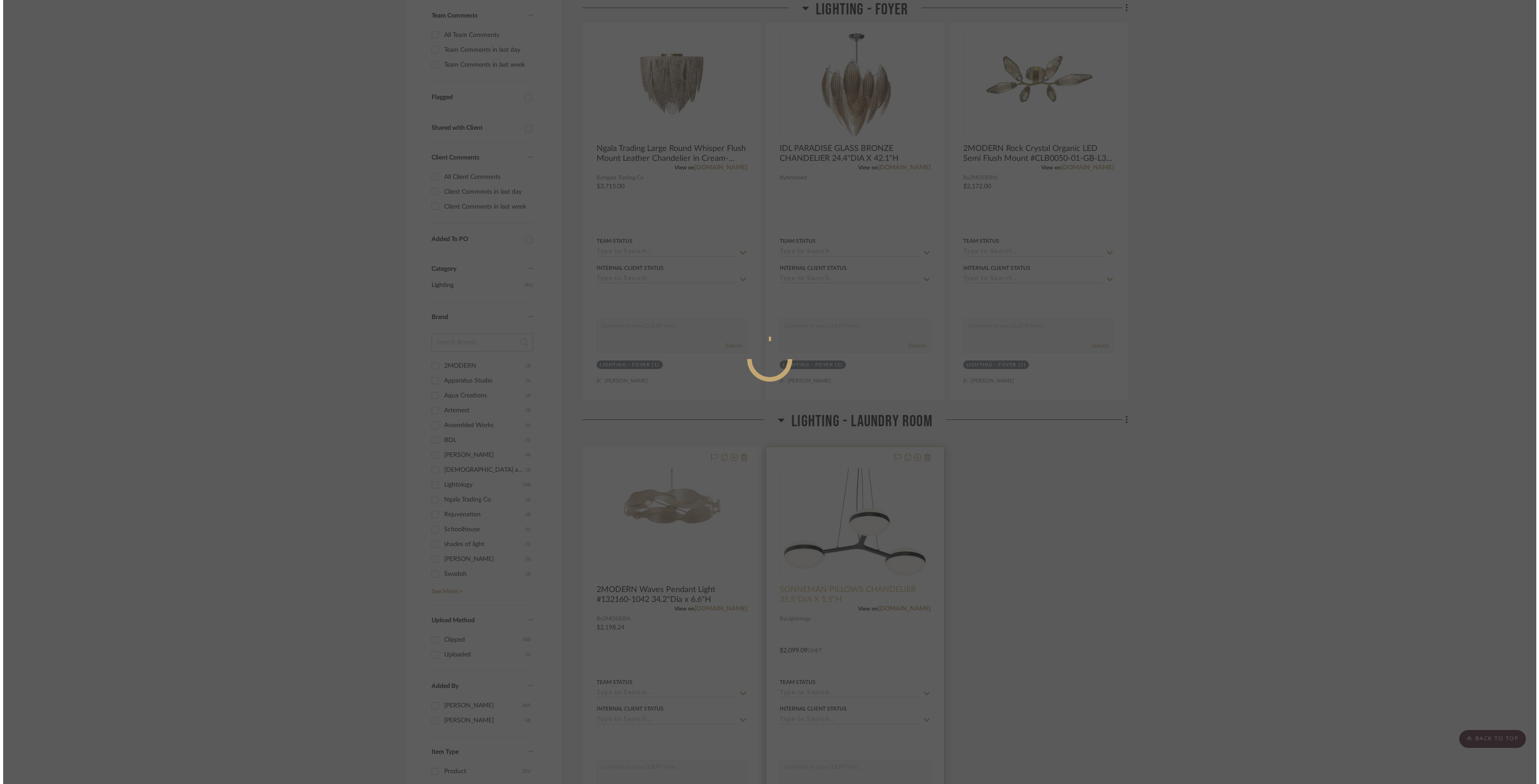
scroll to position [0, 0]
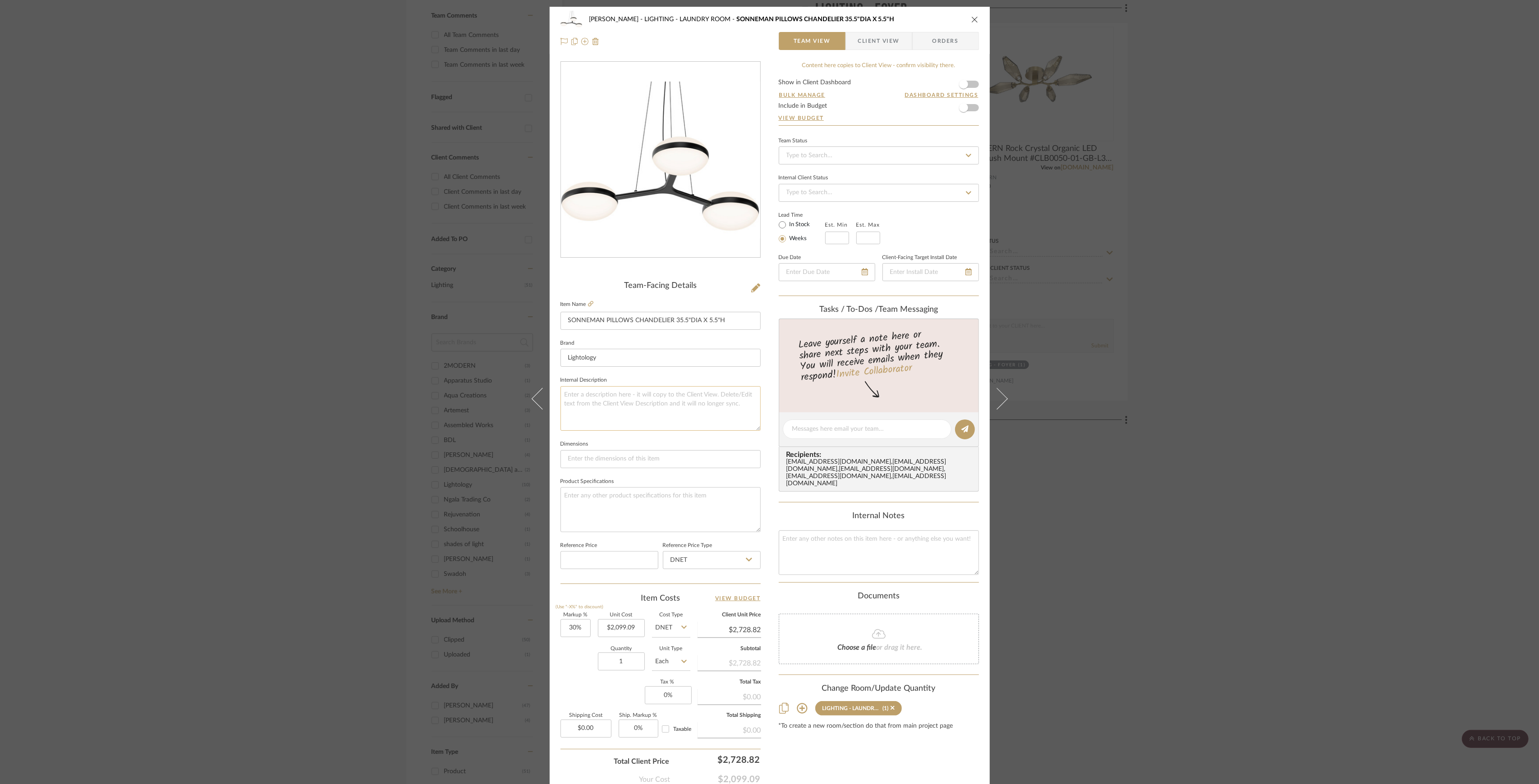
click at [667, 403] on textarea at bounding box center [660, 408] width 200 height 45
type textarea "$2,099.09"
click at [1241, 406] on div "Shapiro LIGHTING - LAUNDRY ROOM SONNEMAN PILLOWS CHANDELIER 35.5"DIA X 5.5"H Te…" at bounding box center [770, 392] width 1539 height 784
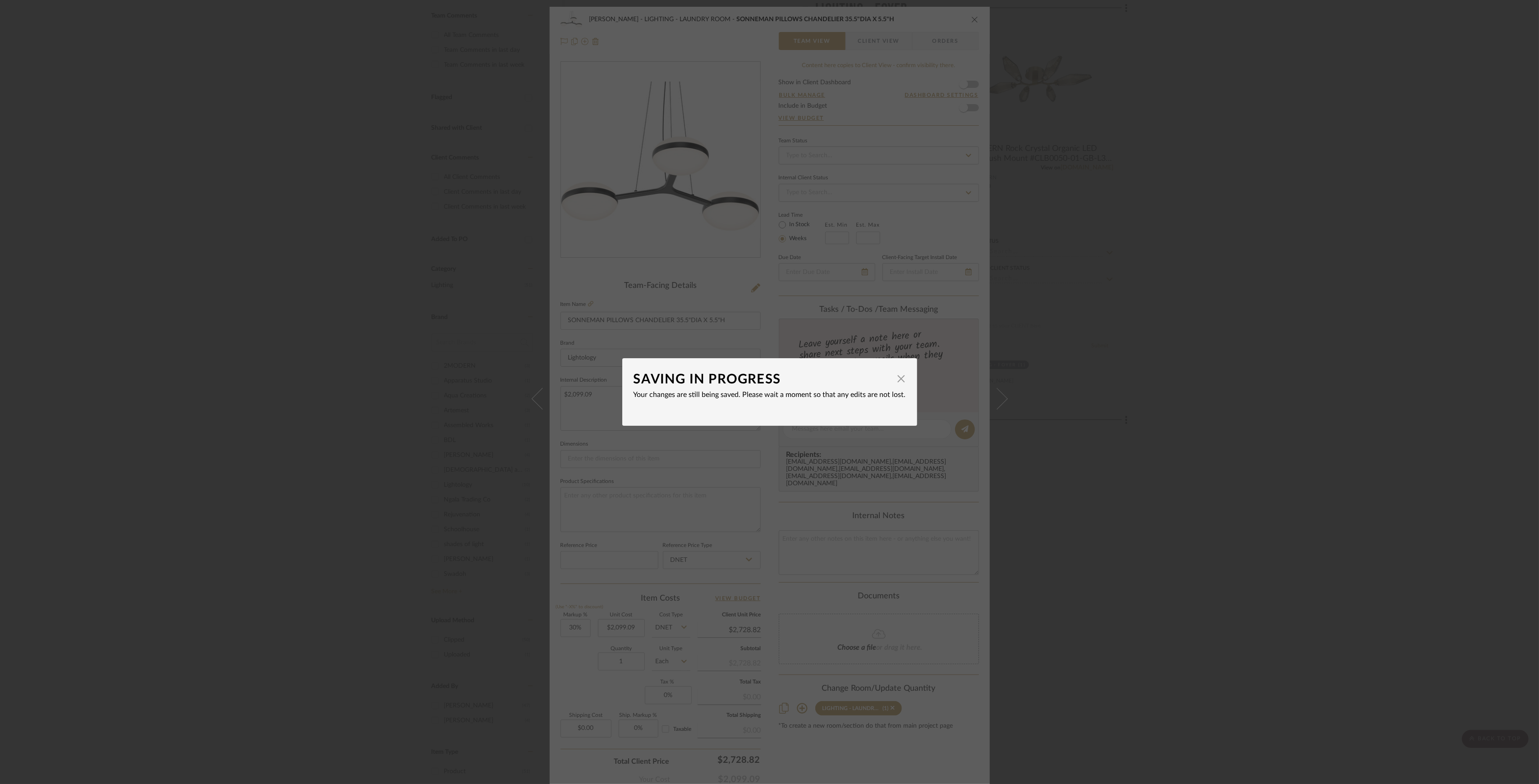
click at [1283, 377] on div "SAVING IN PROGRESS × Your changes are still being saved. Please wait a moment s…" at bounding box center [770, 392] width 1539 height 784
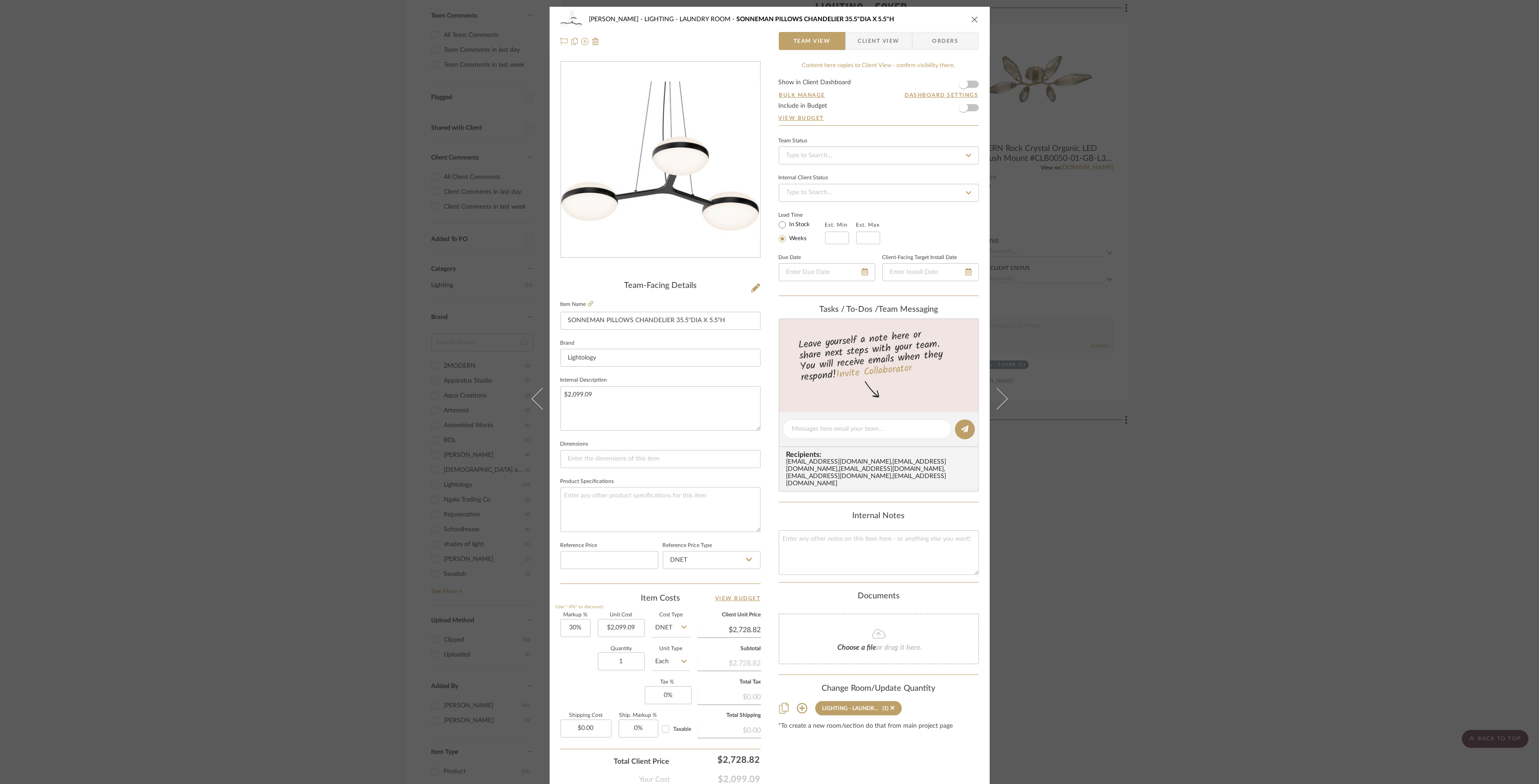
click at [1230, 323] on div "Shapiro LIGHTING - LAUNDRY ROOM SONNEMAN PILLOWS CHANDELIER 35.5"DIA X 5.5"H Te…" at bounding box center [770, 392] width 1539 height 784
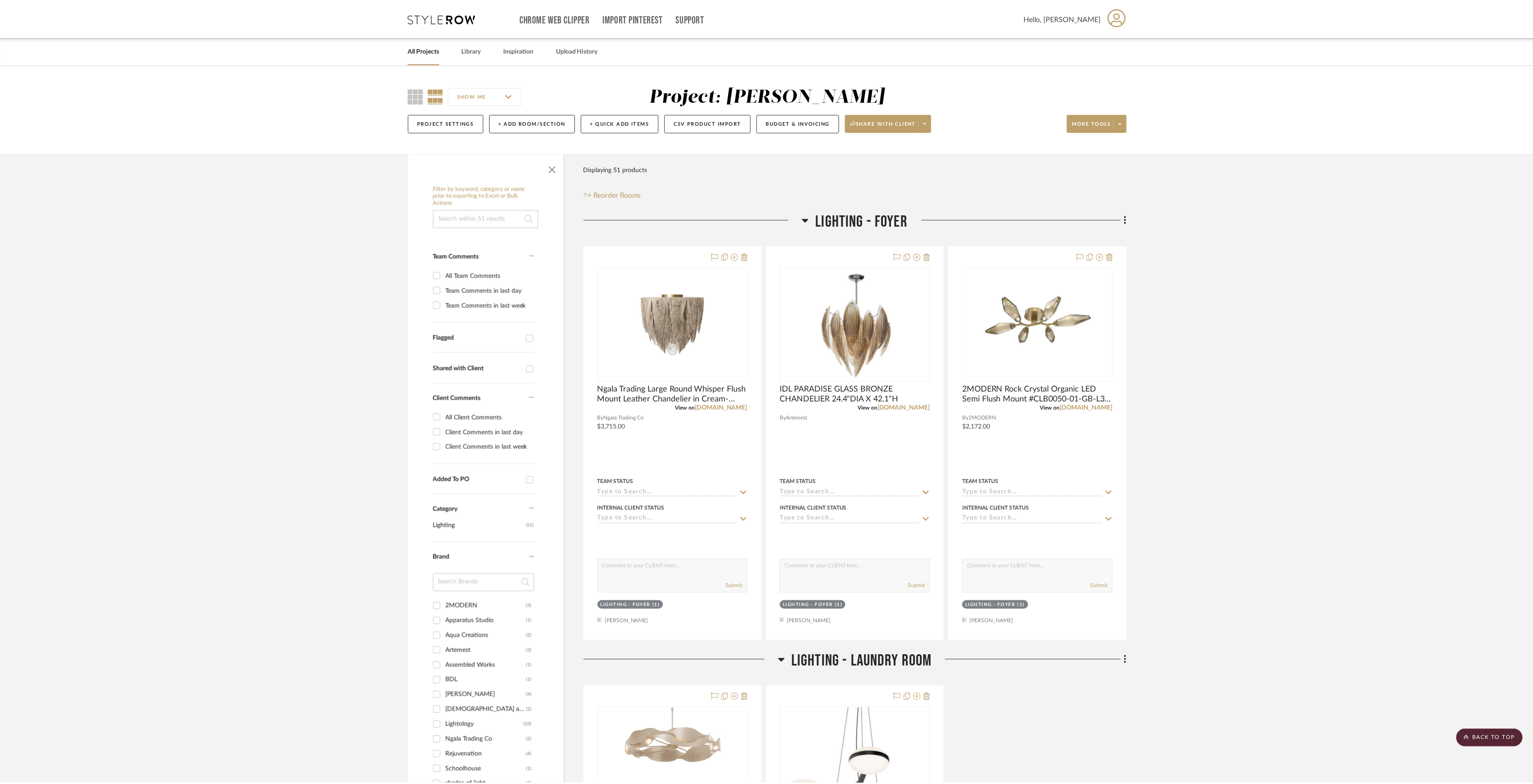
scroll to position [240, 0]
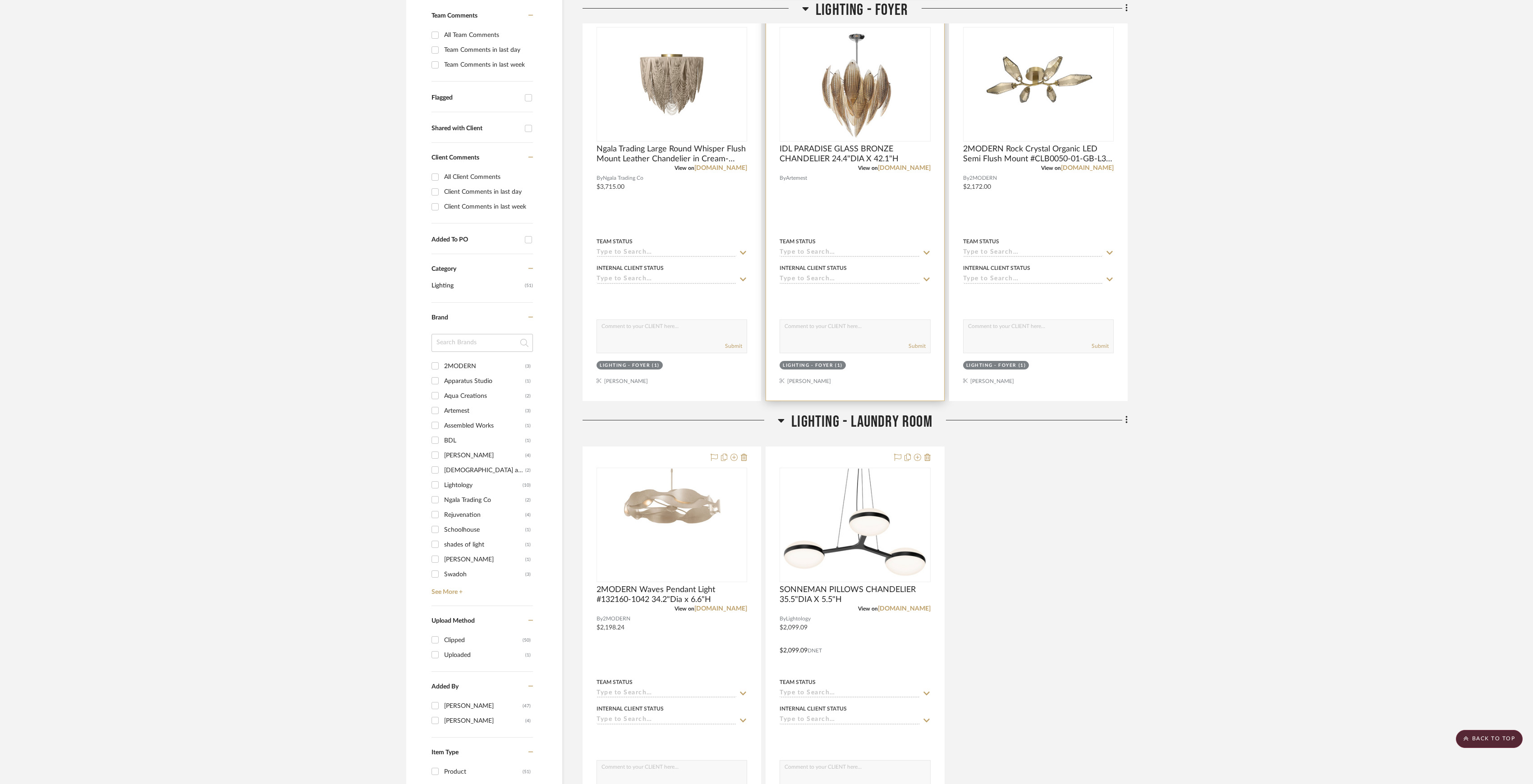
click at [856, 140] on img "0" at bounding box center [855, 84] width 81 height 113
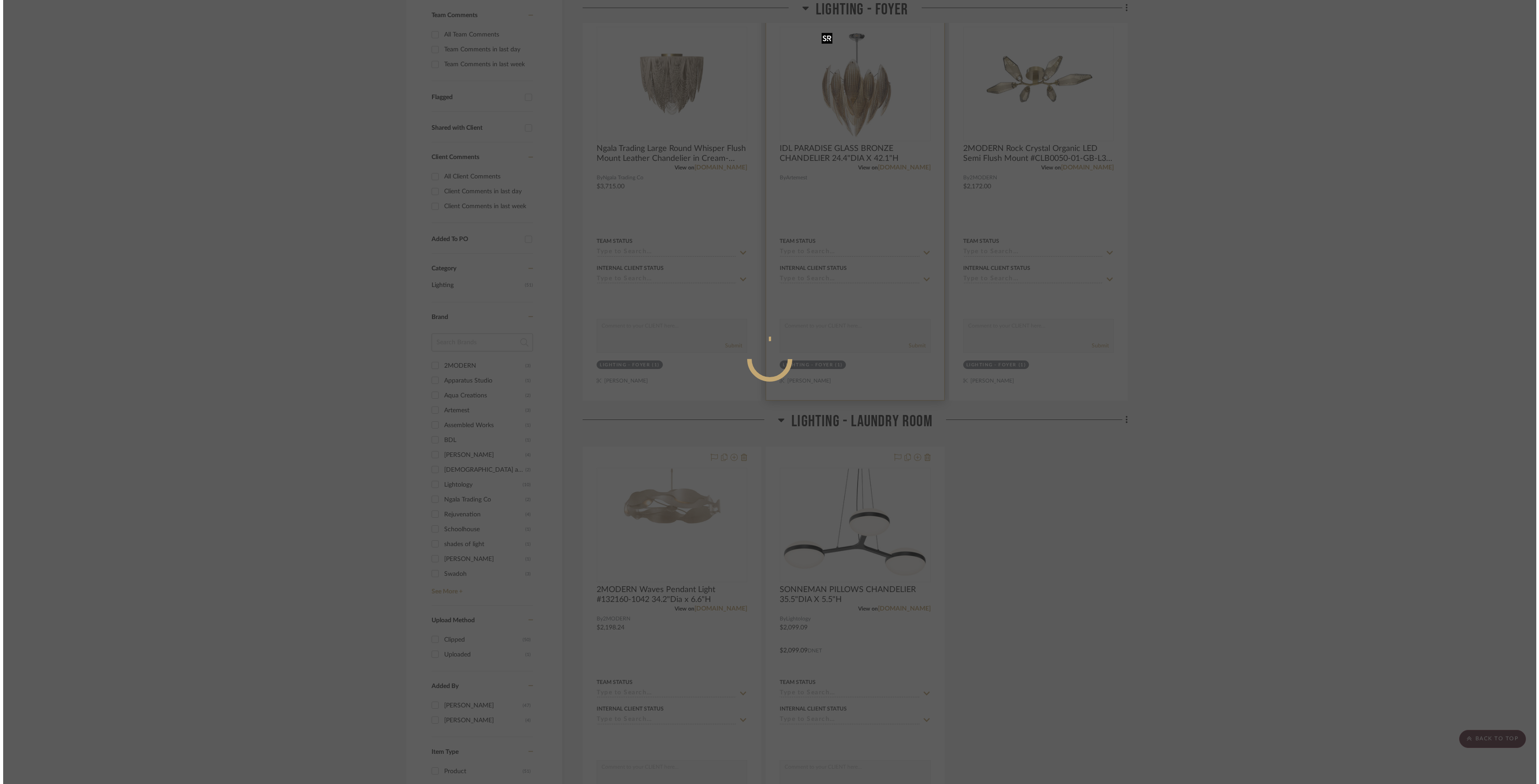
scroll to position [0, 0]
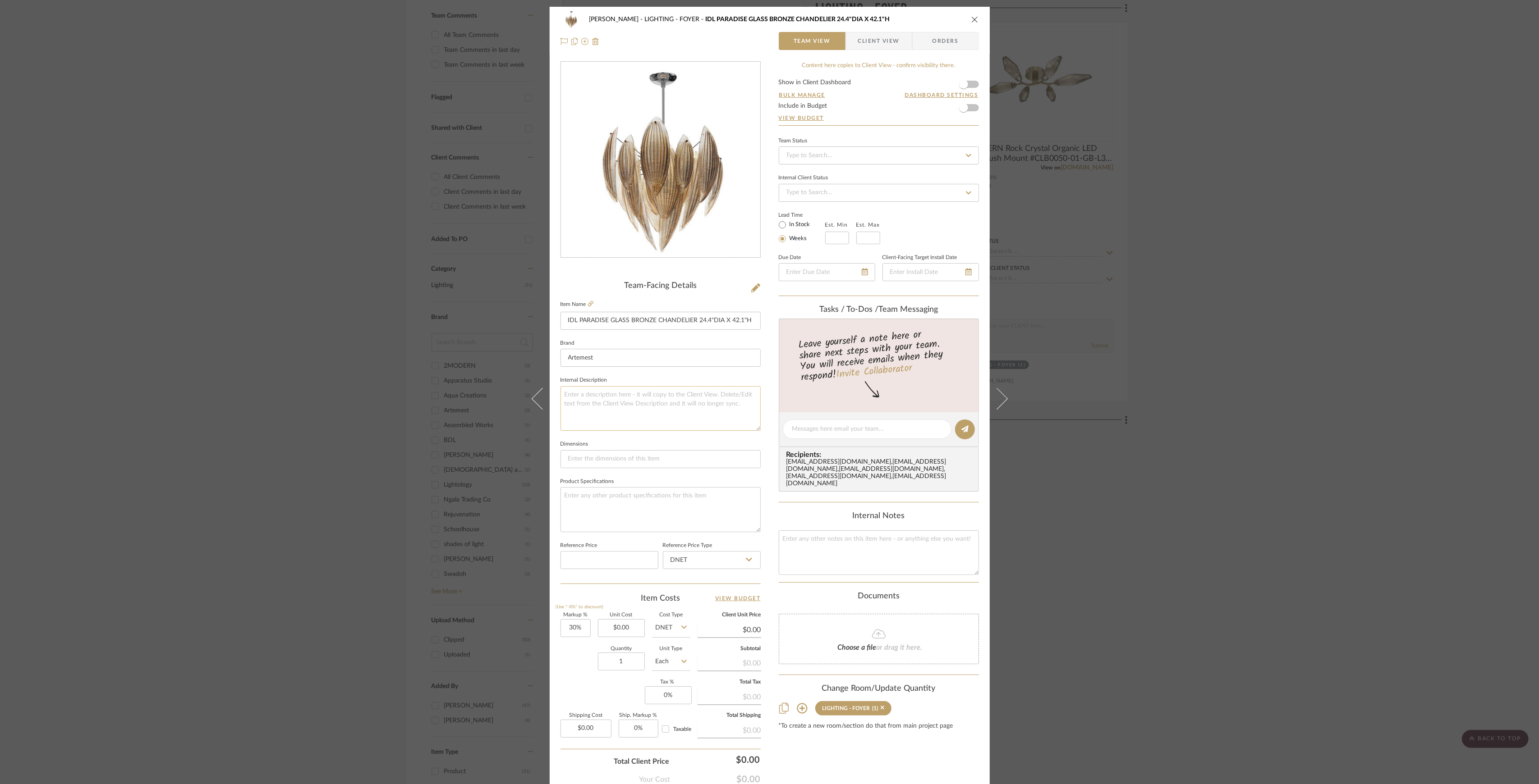
click at [658, 424] on textarea at bounding box center [660, 408] width 200 height 45
click at [657, 406] on textarea at bounding box center [660, 408] width 200 height 45
click at [658, 402] on textarea at bounding box center [660, 408] width 200 height 45
click at [562, 393] on textarea "$4,806.75" at bounding box center [660, 408] width 200 height 45
type textarea "Custom 30"OAH - $4,806.75"
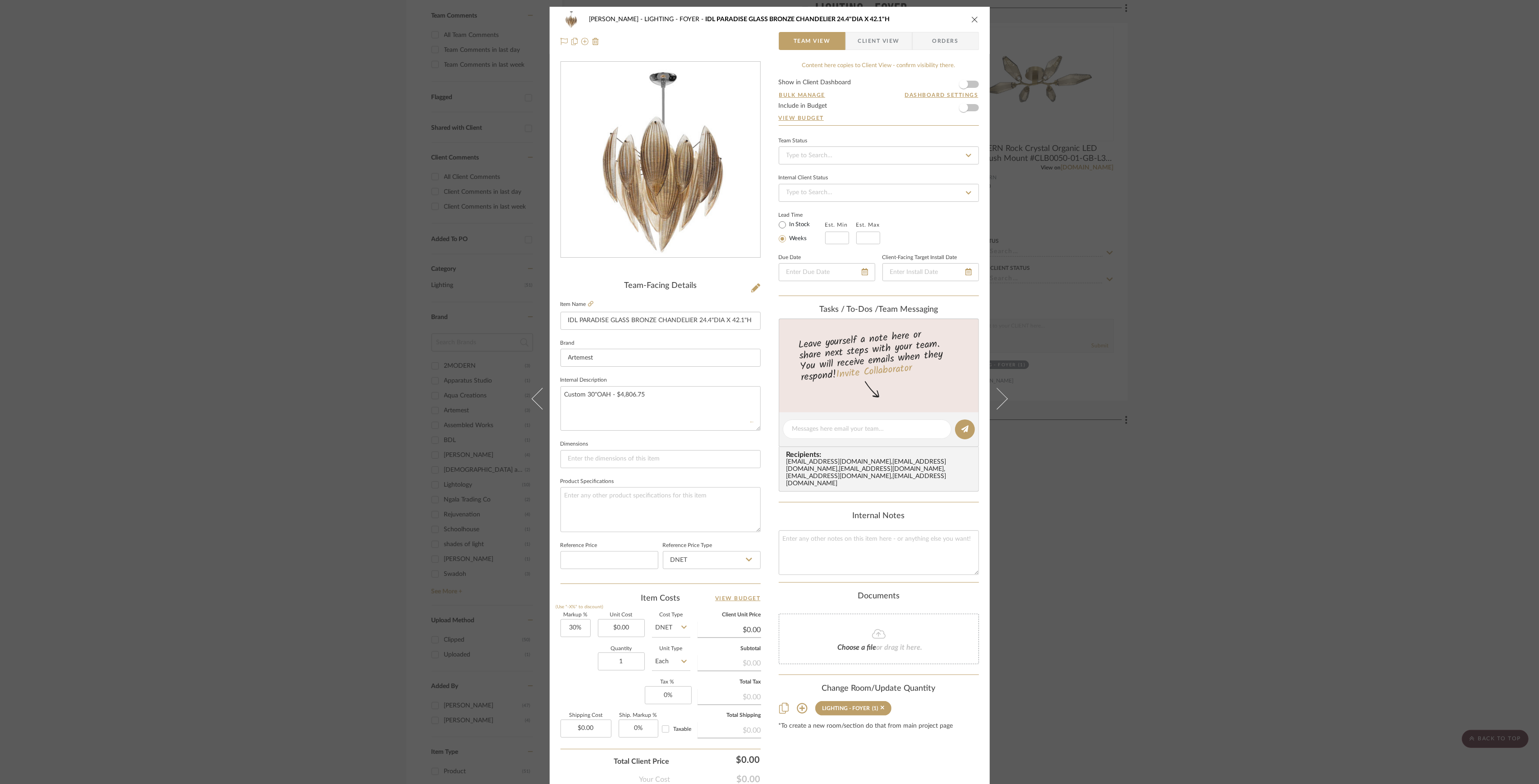
click at [1237, 491] on div "Shapiro LIGHTING - FOYER IDL PARADISE GLASS BRONZE CHANDELIER 24.4"DIA X 42.1"H…" at bounding box center [770, 392] width 1539 height 784
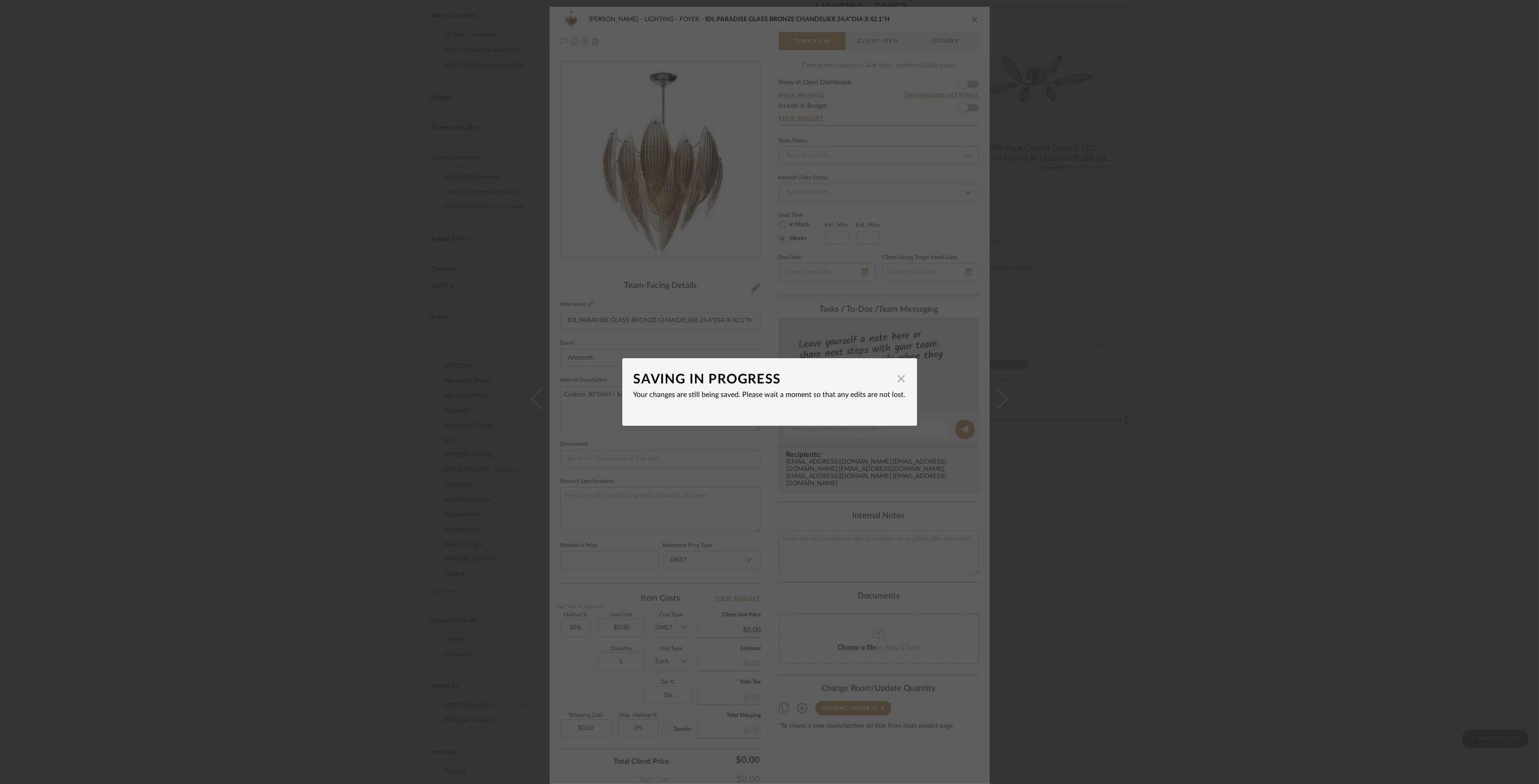
click at [1119, 365] on div "SAVING IN PROGRESS × Your changes are still being saved. Please wait a moment s…" at bounding box center [770, 392] width 1539 height 784
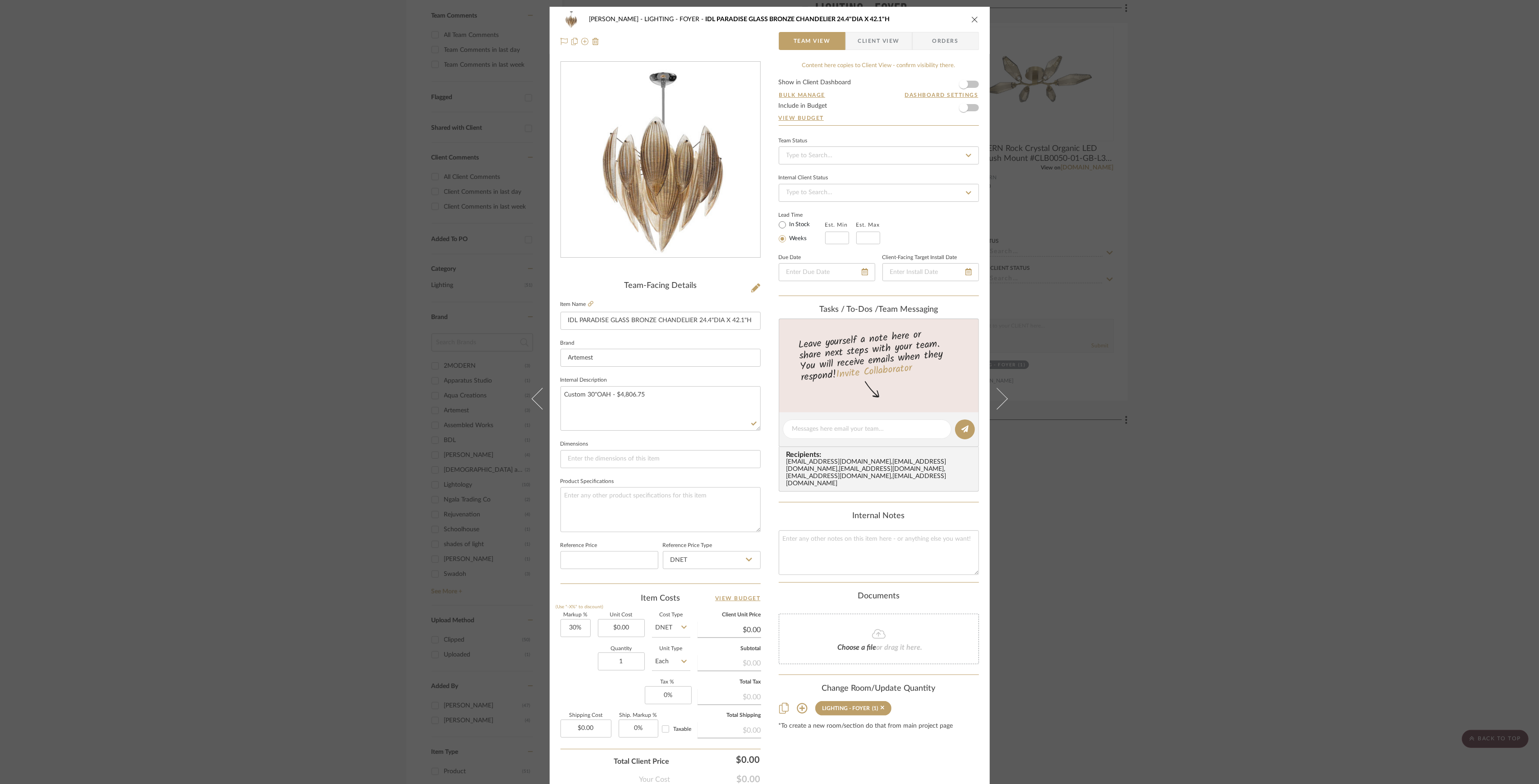
click at [1179, 348] on div "Shapiro LIGHTING - FOYER IDL PARADISE GLASS BRONZE CHANDELIER 24.4"DIA X 42.1"H…" at bounding box center [770, 392] width 1539 height 784
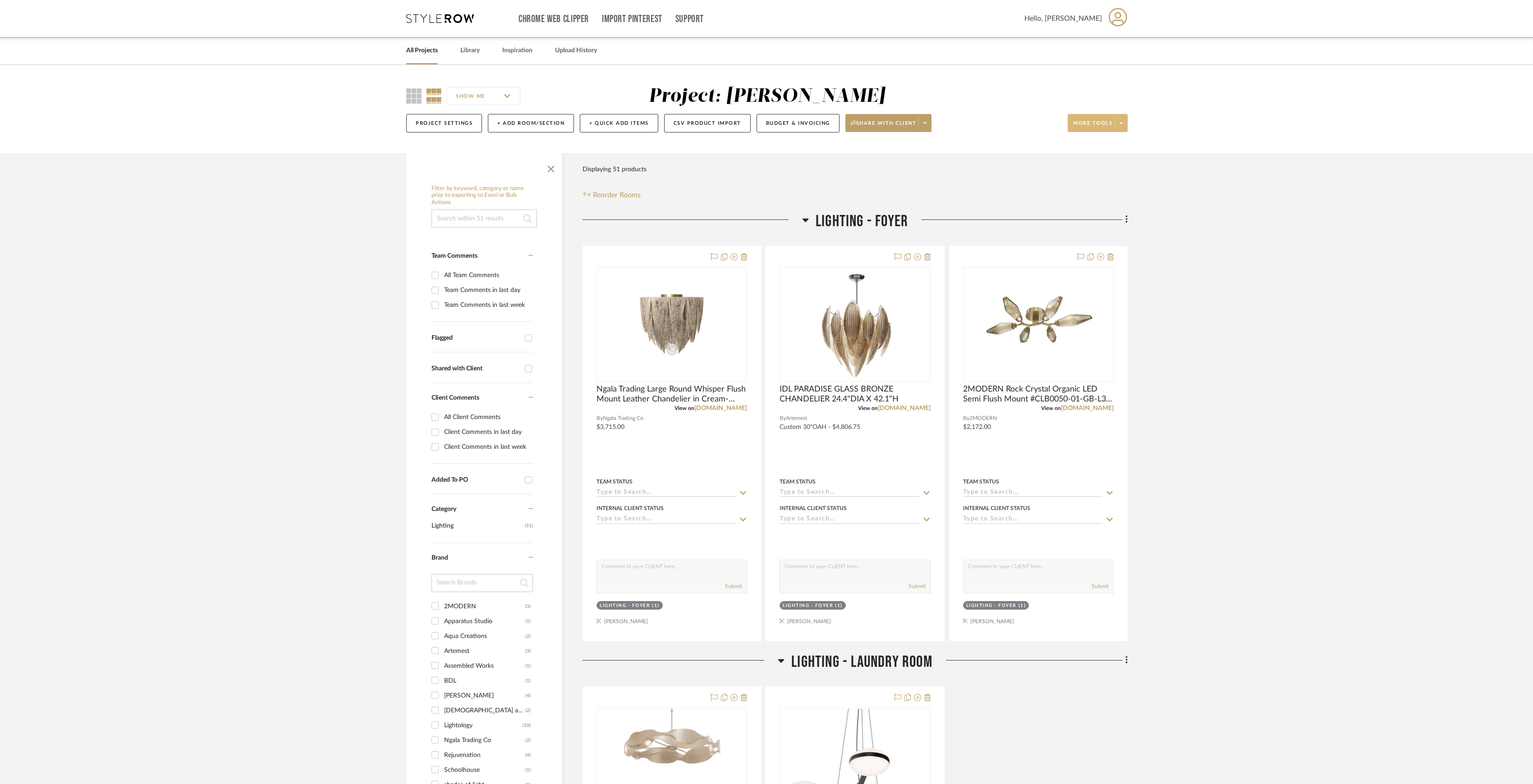
click at [1121, 118] on span at bounding box center [1121, 123] width 13 height 14
click at [1086, 238] on span "Export Presentation" at bounding box center [1105, 236] width 58 height 8
